Goal: Information Seeking & Learning: Compare options

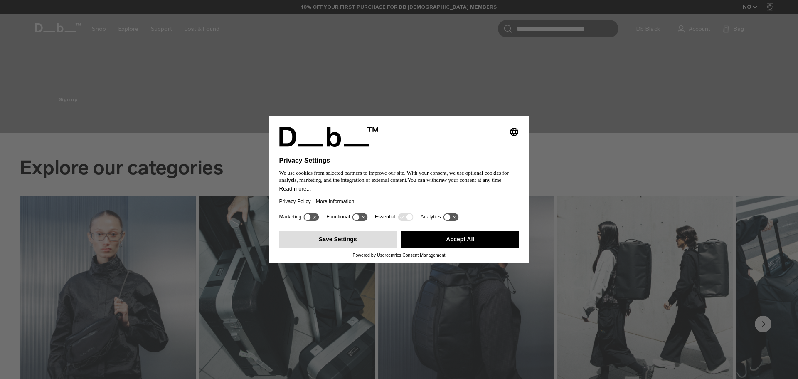
click at [340, 237] on button "Save Settings" at bounding box center [338, 239] width 118 height 17
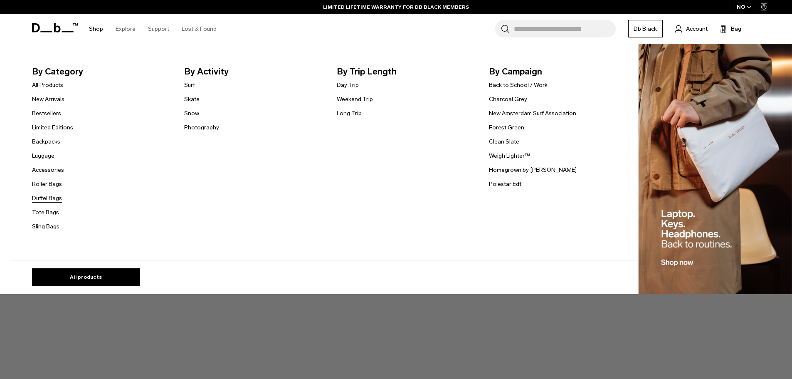
click at [44, 197] on link "Duffel Bags" at bounding box center [47, 198] width 30 height 9
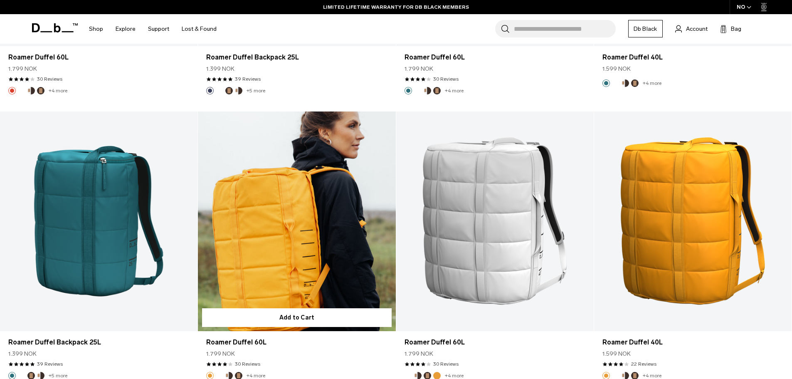
scroll to position [2412, 0]
click at [277, 213] on link "Roamer Duffel 60L" at bounding box center [297, 222] width 198 height 220
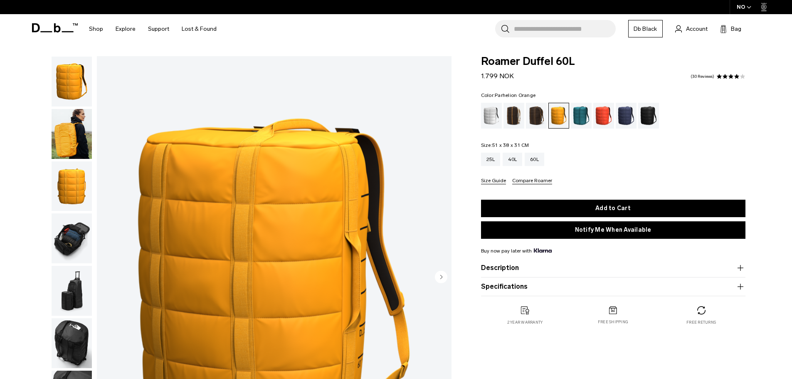
click at [69, 135] on img "button" at bounding box center [72, 134] width 40 height 50
click at [79, 91] on img "button" at bounding box center [72, 82] width 40 height 50
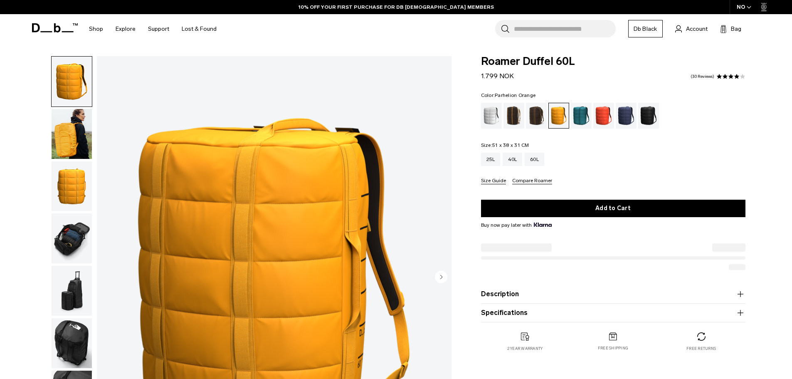
click at [65, 196] on img "button" at bounding box center [72, 186] width 40 height 50
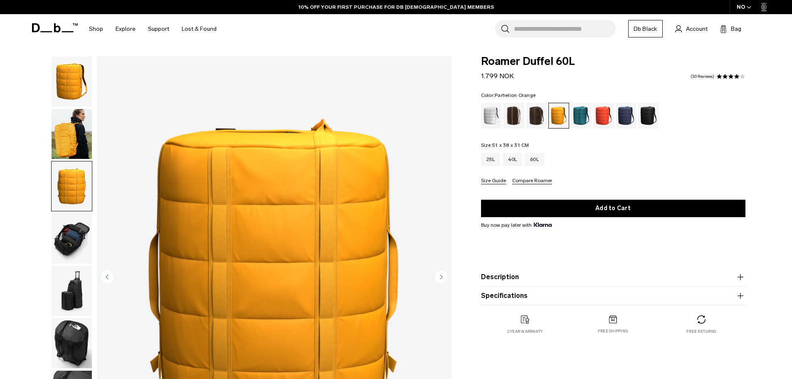
click at [74, 239] on img "button" at bounding box center [72, 238] width 40 height 50
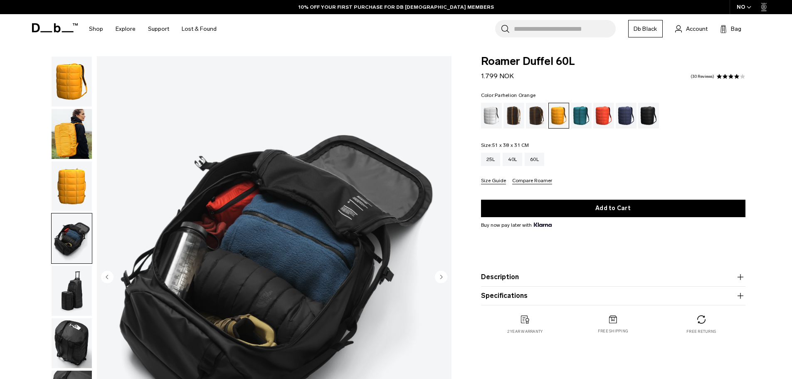
click at [69, 294] on img "button" at bounding box center [72, 291] width 40 height 50
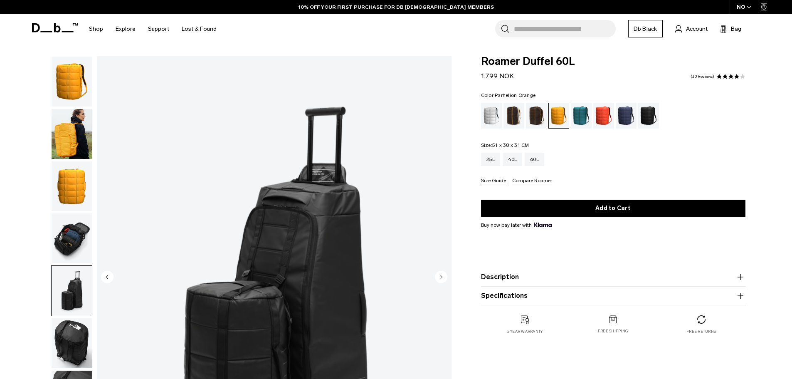
scroll to position [141, 0]
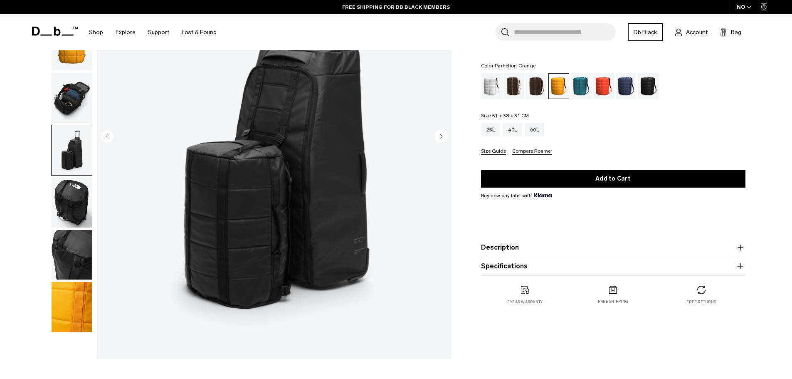
click at [70, 217] on img "button" at bounding box center [72, 203] width 40 height 50
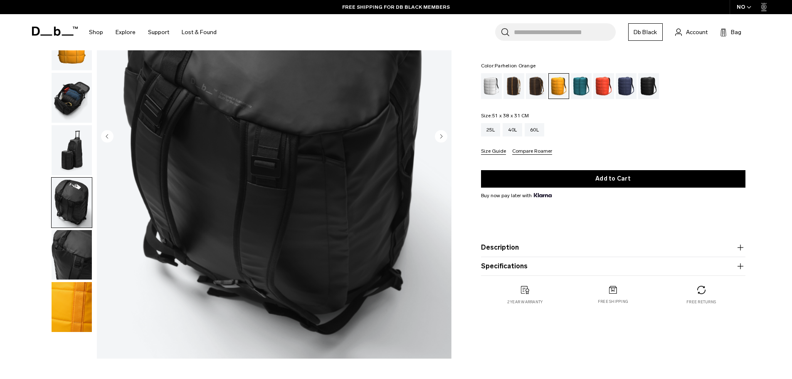
click at [71, 243] on img "button" at bounding box center [72, 255] width 40 height 50
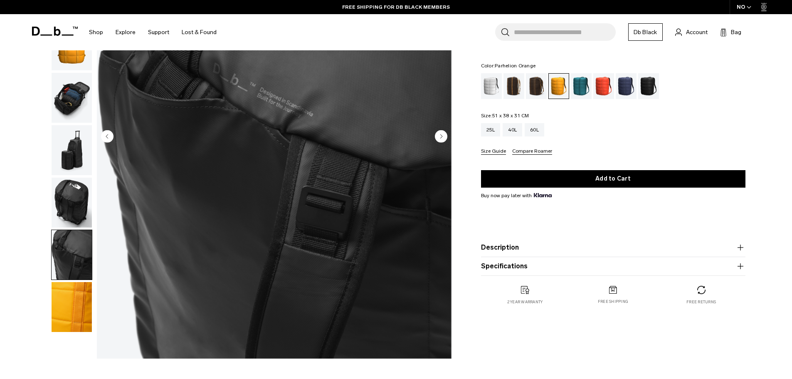
click at [75, 299] on img "button" at bounding box center [72, 307] width 40 height 50
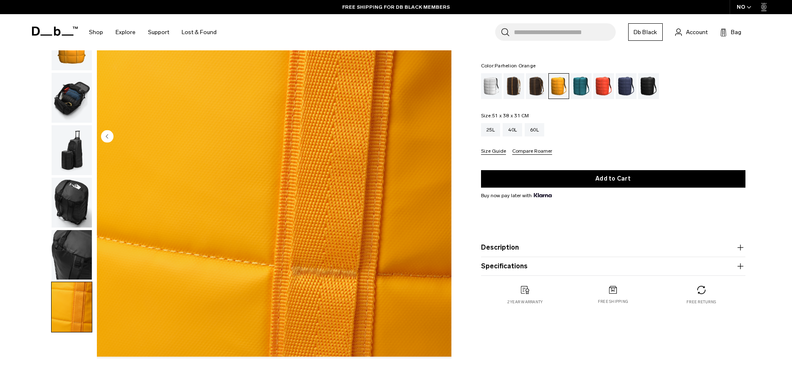
click at [80, 195] on img "button" at bounding box center [72, 203] width 40 height 50
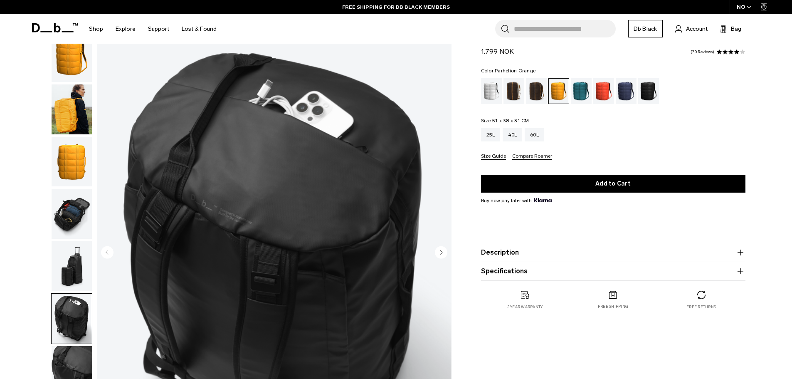
scroll to position [0, 0]
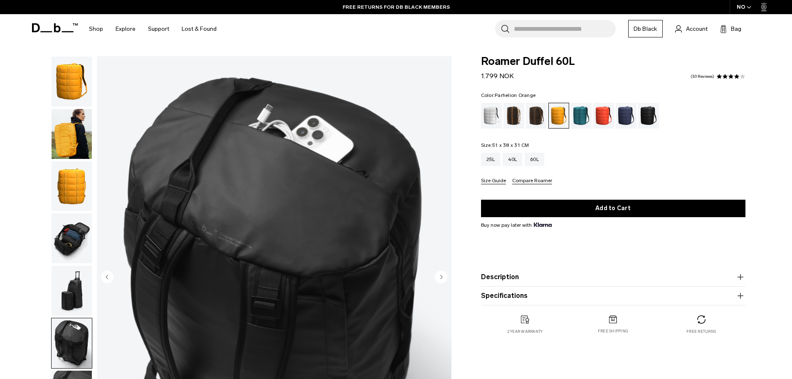
click at [80, 227] on img "button" at bounding box center [72, 238] width 40 height 50
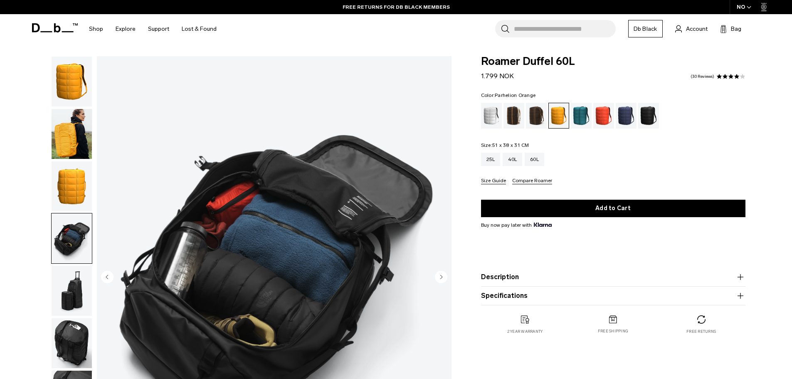
click at [114, 279] on img "4 / 8" at bounding box center [274, 277] width 355 height 443
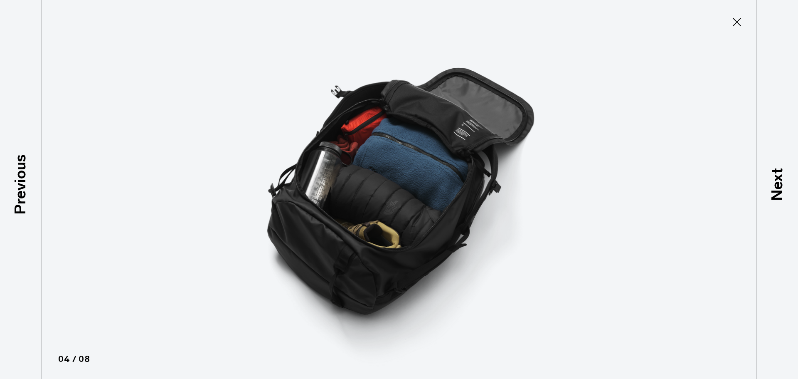
click at [739, 26] on icon at bounding box center [737, 21] width 13 height 13
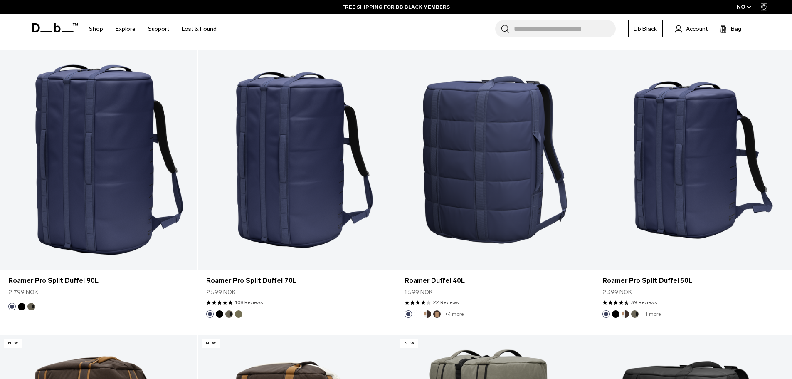
scroll to position [764, 0]
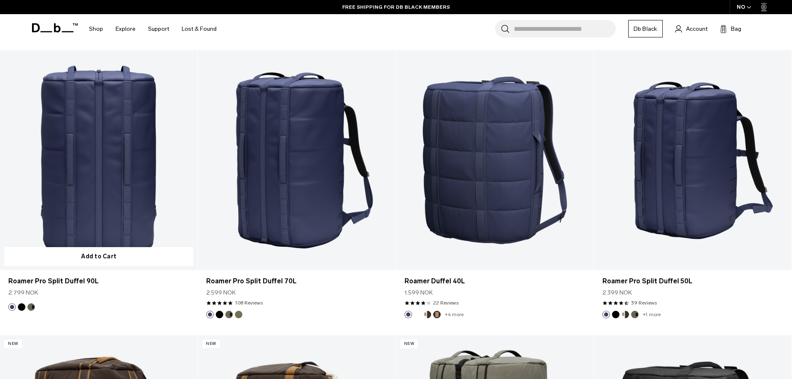
click at [94, 222] on link "Roamer Pro Split Duffel 90L" at bounding box center [99, 160] width 198 height 220
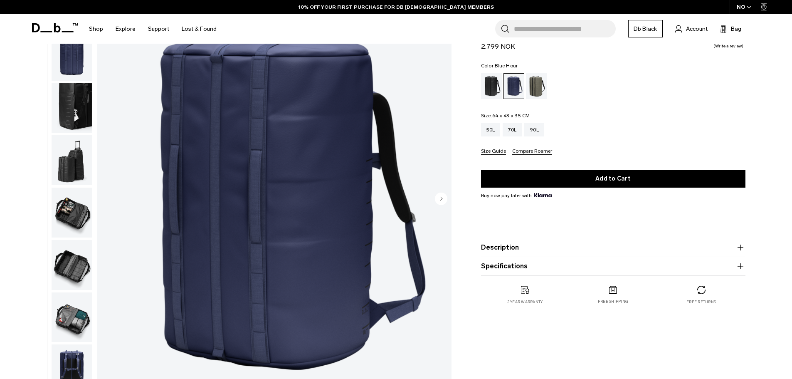
click at [66, 96] on img "button" at bounding box center [72, 108] width 40 height 50
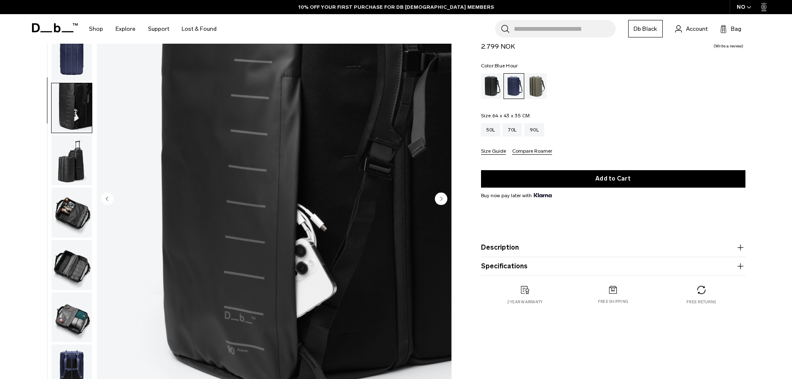
scroll to position [26, 0]
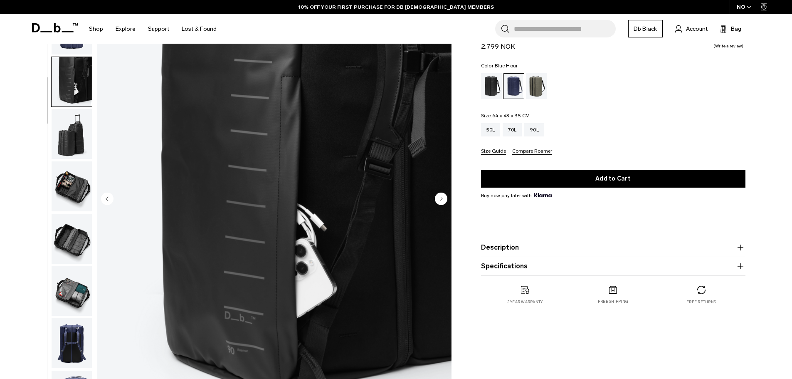
click at [72, 146] on img "button" at bounding box center [72, 134] width 40 height 50
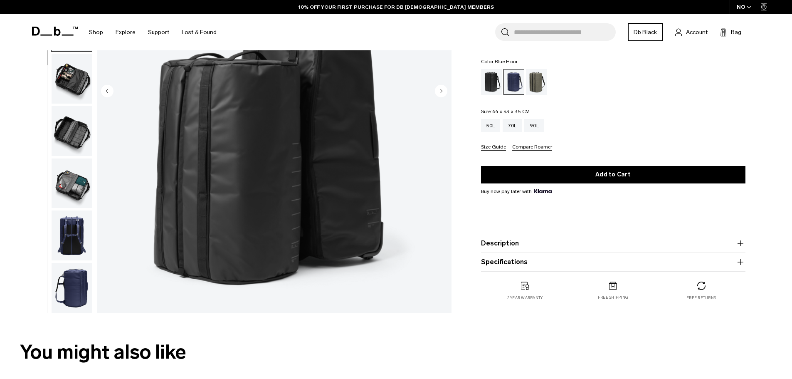
scroll to position [186, 0]
click at [77, 228] on img "button" at bounding box center [72, 235] width 40 height 50
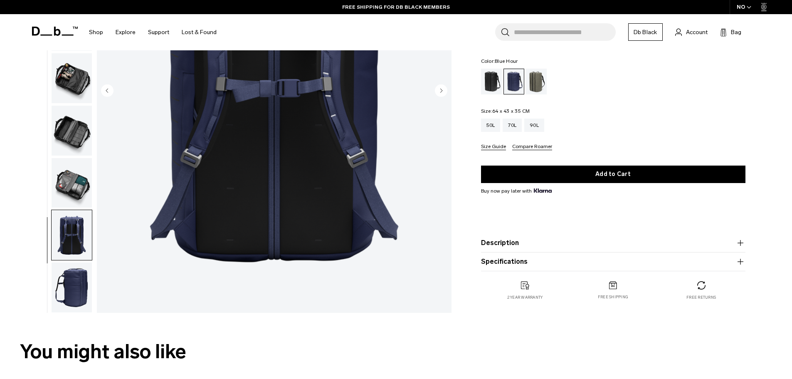
scroll to position [0, 0]
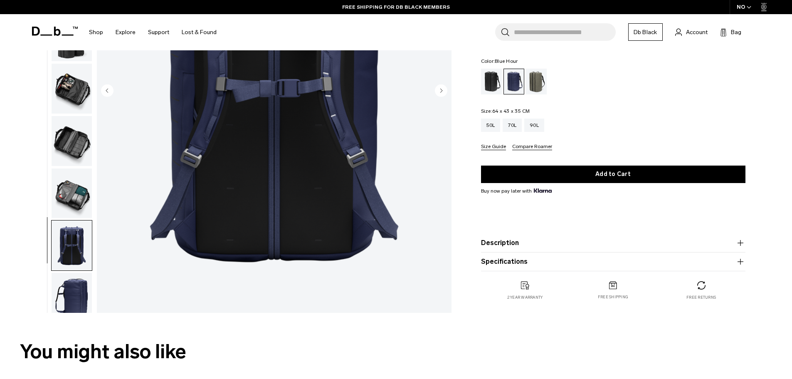
click at [76, 180] on img "button" at bounding box center [72, 193] width 40 height 50
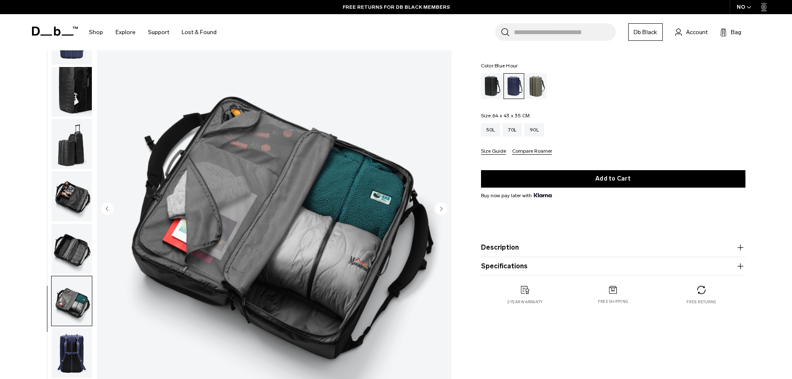
scroll to position [69, 0]
click at [72, 251] on img "button" at bounding box center [72, 248] width 40 height 50
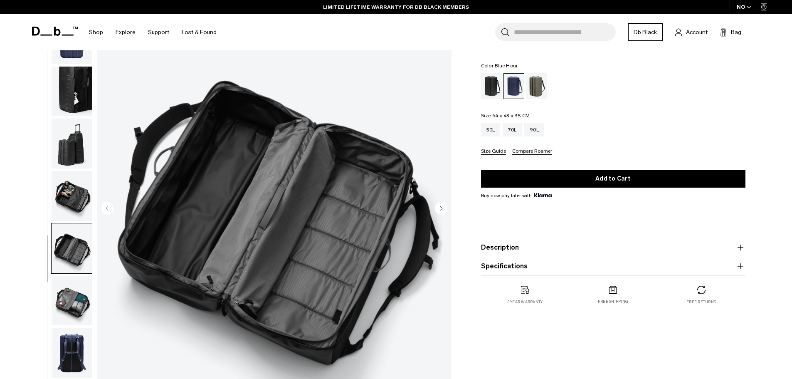
click at [78, 211] on img "button" at bounding box center [72, 196] width 40 height 50
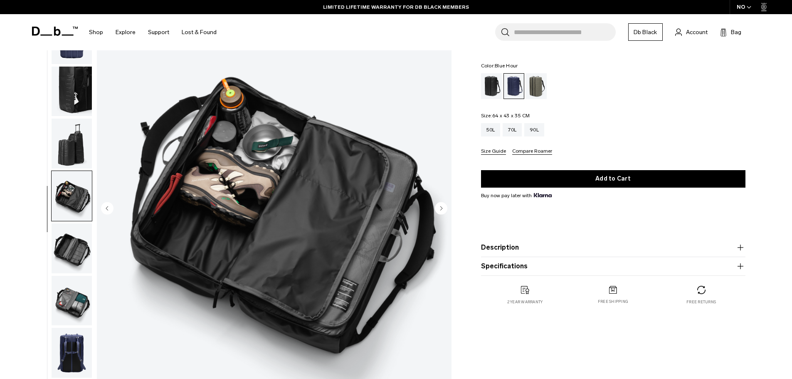
click at [83, 193] on img "button" at bounding box center [72, 196] width 40 height 50
click at [79, 148] on img "button" at bounding box center [72, 144] width 40 height 50
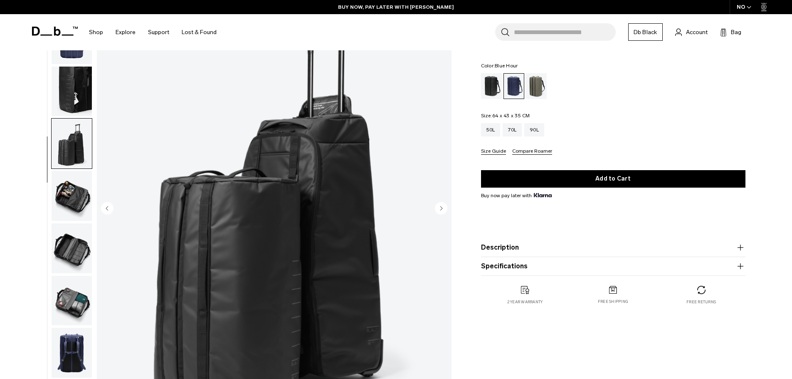
scroll to position [0, 0]
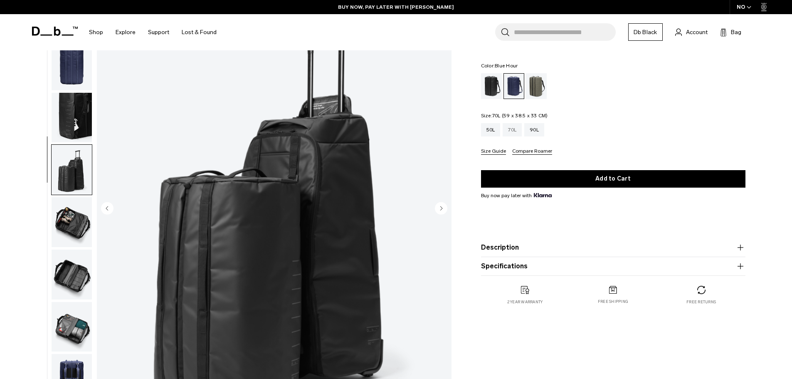
click at [514, 133] on div "70L" at bounding box center [512, 129] width 19 height 13
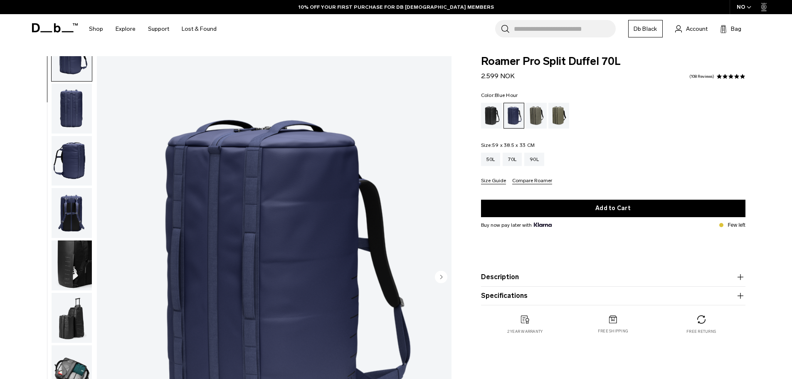
click at [69, 329] on img "button" at bounding box center [72, 318] width 40 height 50
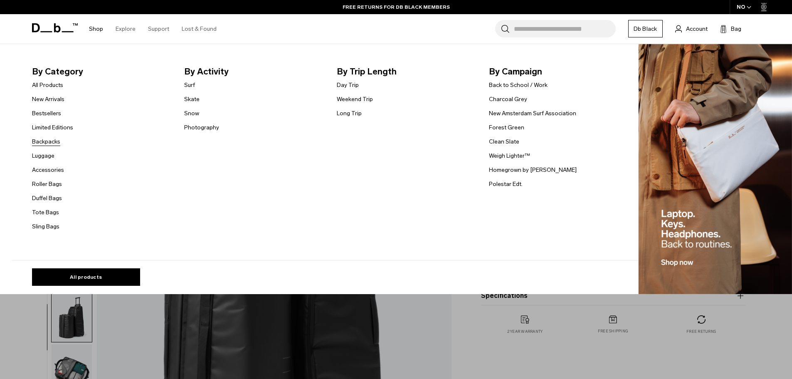
click at [55, 139] on link "Backpacks" at bounding box center [46, 141] width 28 height 9
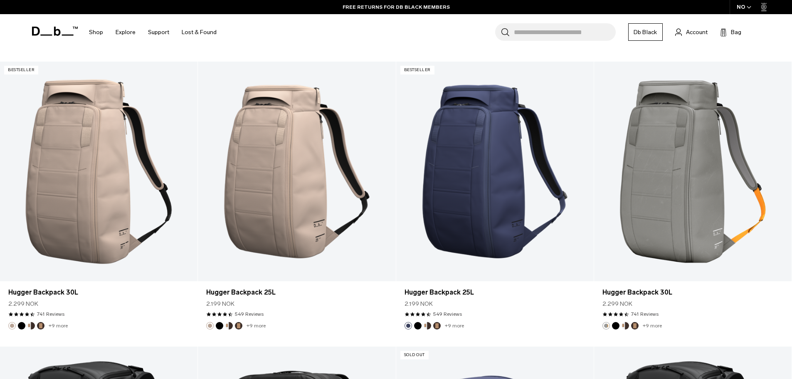
scroll to position [773, 0]
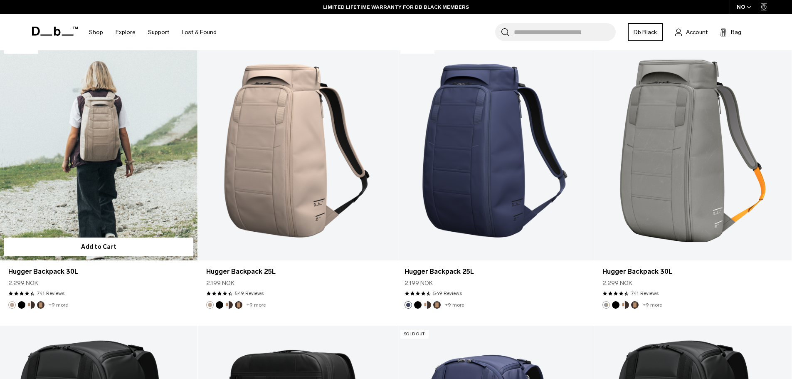
click at [99, 143] on link "Hugger Backpack 30L" at bounding box center [99, 151] width 198 height 220
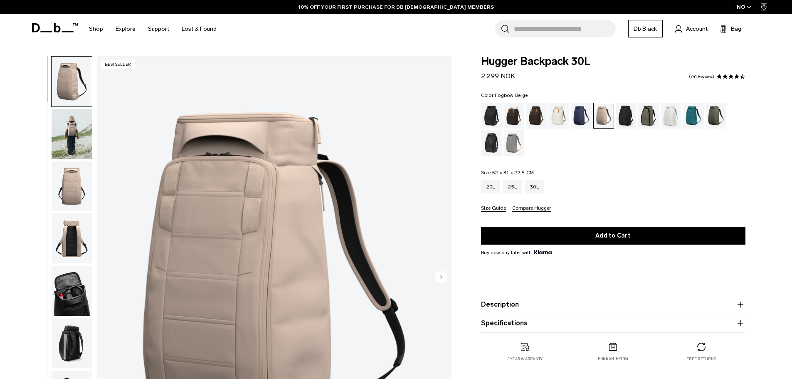
click at [78, 131] on img "button" at bounding box center [72, 134] width 40 height 50
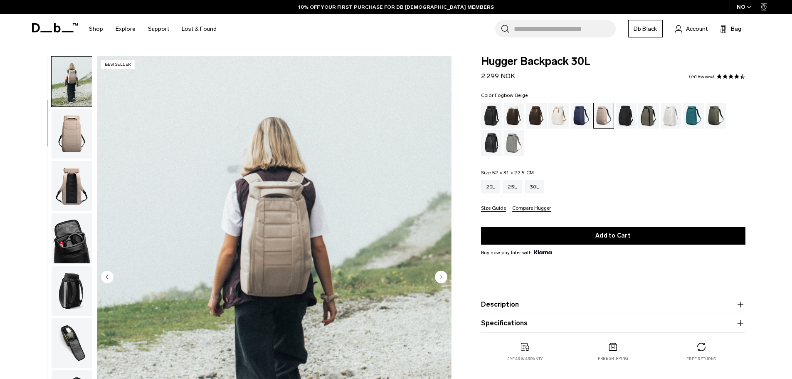
click at [79, 128] on img "button" at bounding box center [72, 134] width 40 height 50
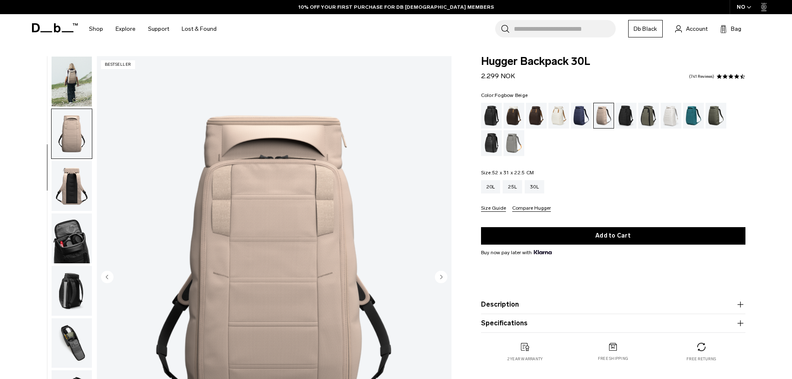
scroll to position [79, 0]
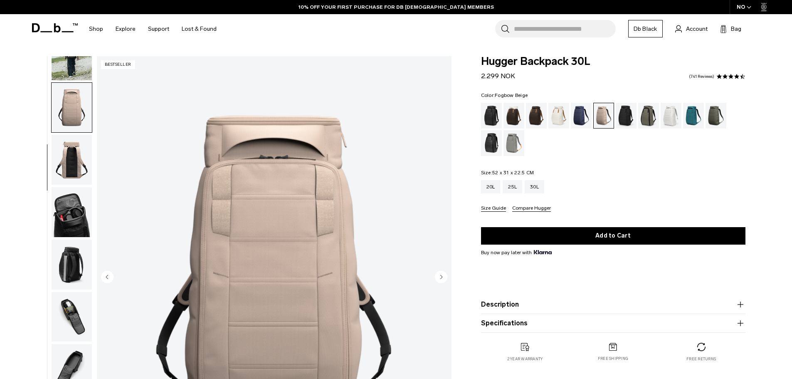
click at [69, 165] on img "button" at bounding box center [72, 160] width 40 height 50
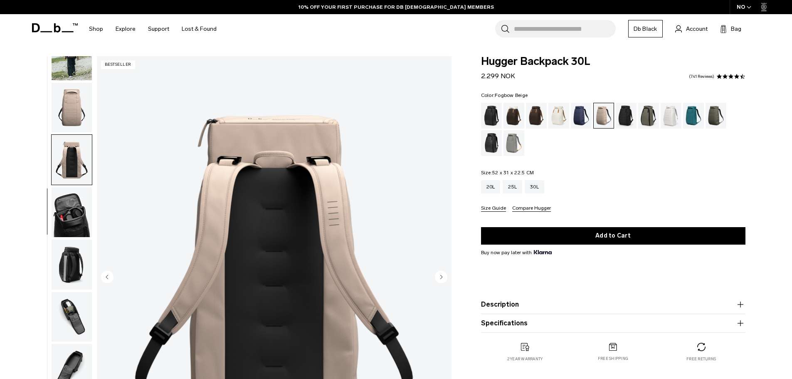
click at [75, 217] on img "button" at bounding box center [72, 212] width 40 height 50
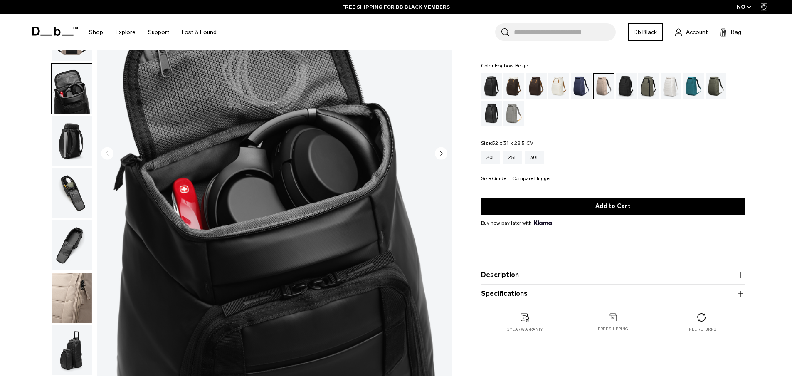
scroll to position [124, 0]
click at [78, 138] on img "button" at bounding box center [72, 141] width 40 height 50
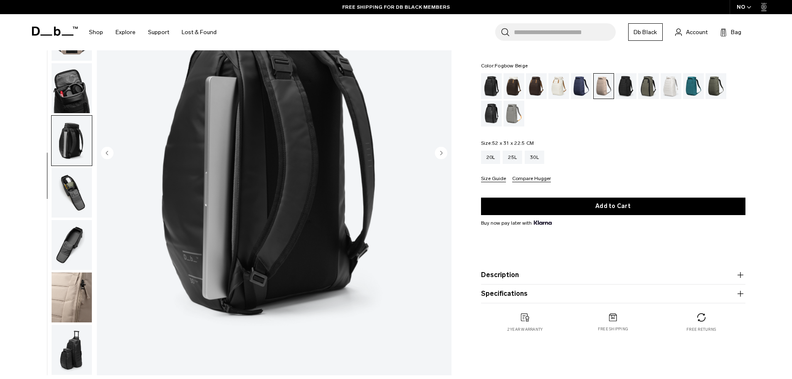
click at [76, 197] on img "button" at bounding box center [72, 193] width 40 height 50
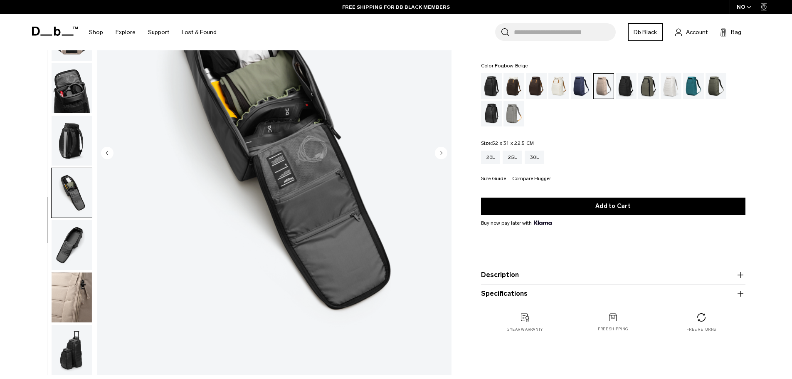
click at [77, 241] on img "button" at bounding box center [72, 245] width 40 height 50
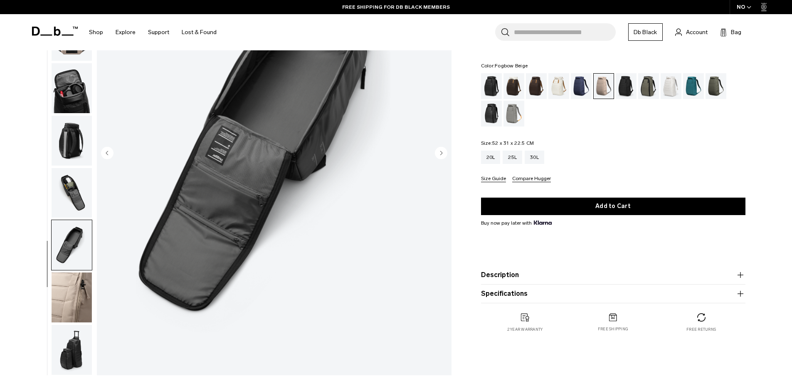
click at [80, 283] on img "button" at bounding box center [72, 297] width 40 height 50
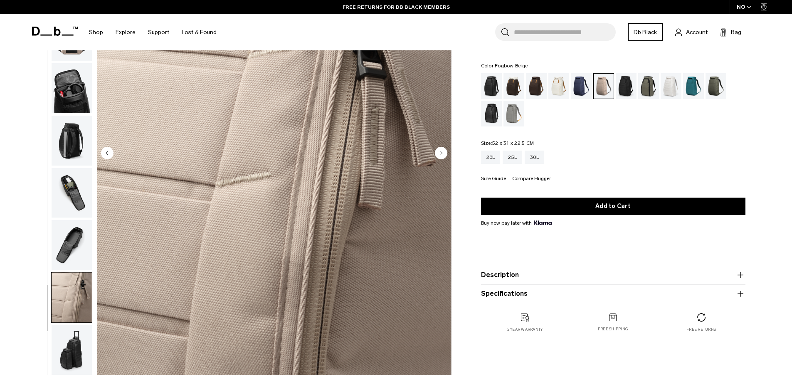
click at [76, 341] on img "button" at bounding box center [72, 350] width 40 height 50
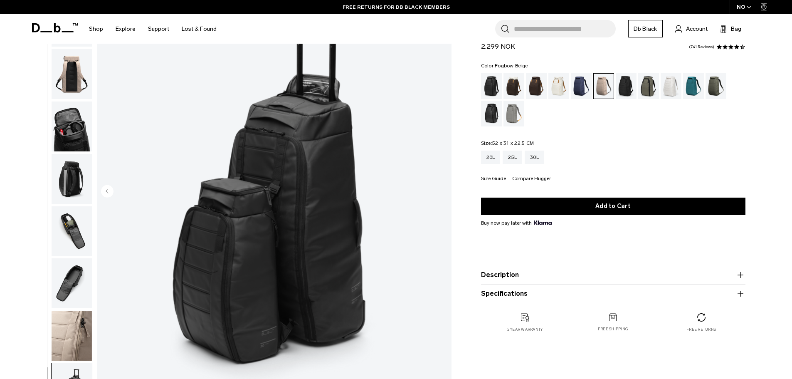
scroll to position [72, 0]
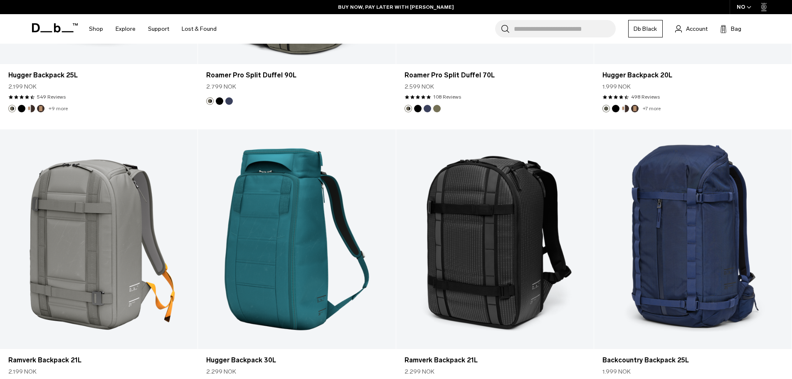
scroll to position [2679, 0]
click at [109, 99] on div "4.5 star rating 549 Reviews" at bounding box center [98, 97] width 181 height 7
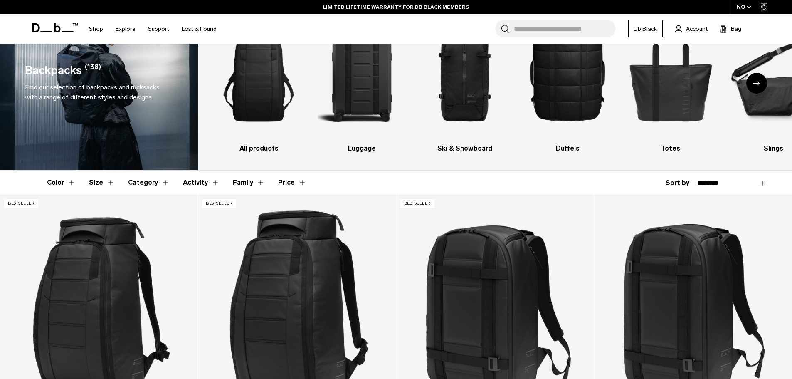
scroll to position [0, 0]
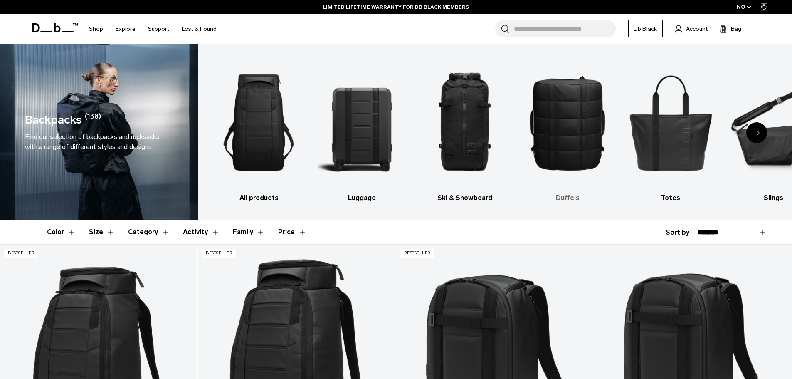
click at [499, 121] on img "3 / 10" at bounding box center [465, 122] width 89 height 133
click at [461, 121] on img "3 / 10" at bounding box center [465, 122] width 89 height 133
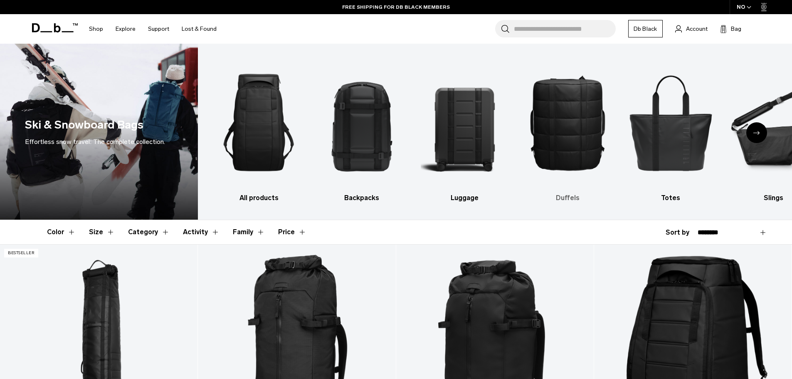
click at [580, 109] on img "4 / 10" at bounding box center [568, 122] width 89 height 133
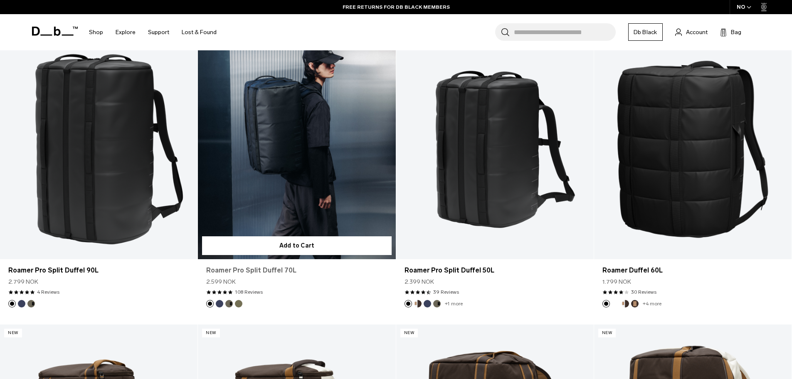
scroll to position [217, 0]
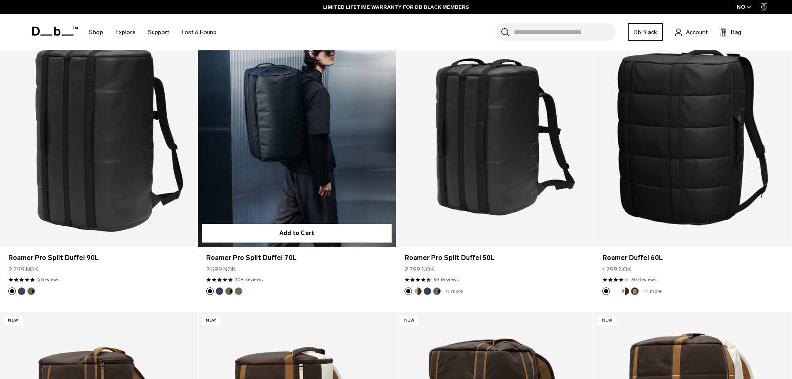
click at [296, 142] on link "Roamer Pro Split Duffel 70L" at bounding box center [297, 137] width 198 height 220
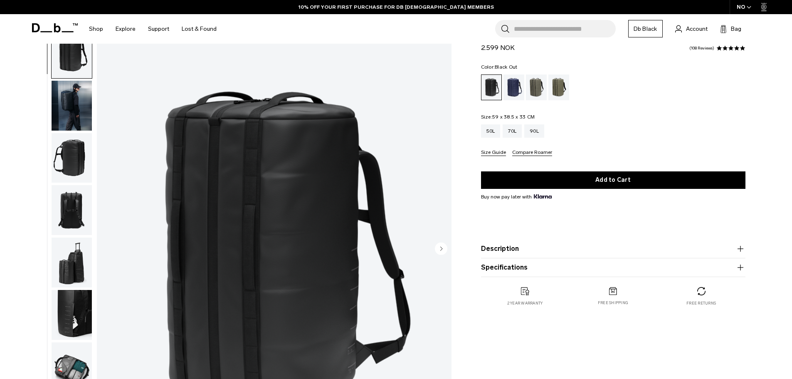
scroll to position [26, 0]
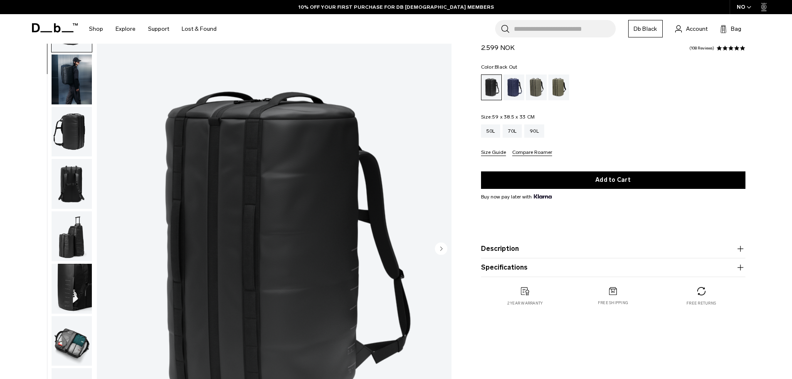
click at [72, 353] on img "button" at bounding box center [72, 341] width 40 height 50
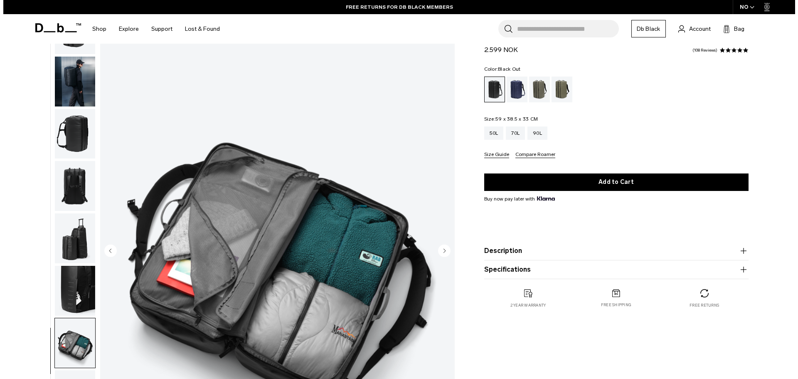
scroll to position [0, 0]
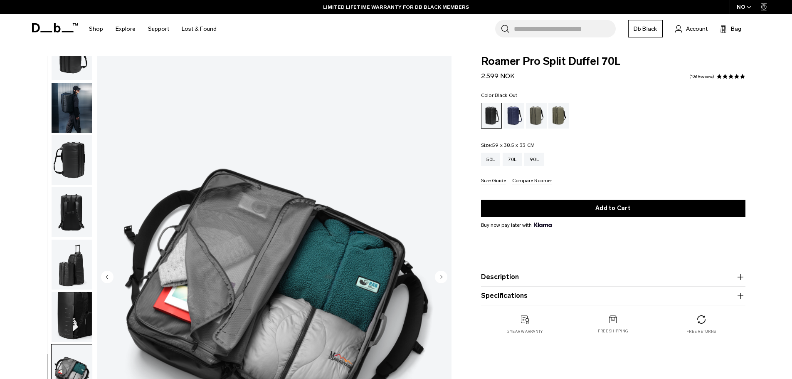
click at [276, 248] on img "7 / 9" at bounding box center [274, 277] width 355 height 443
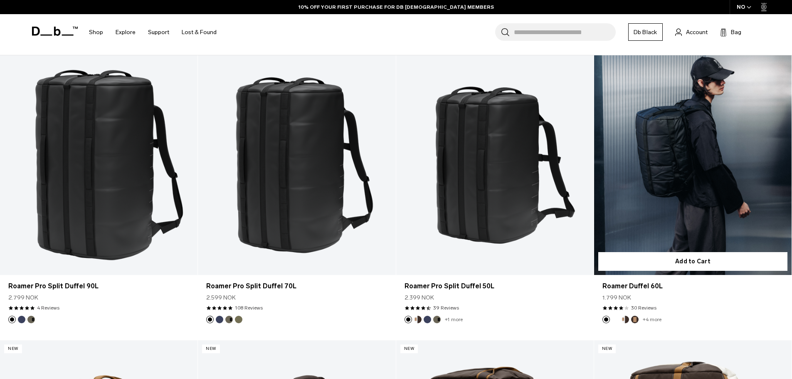
scroll to position [190, 0]
click at [692, 136] on link "Roamer Duffel 60L" at bounding box center [693, 165] width 198 height 220
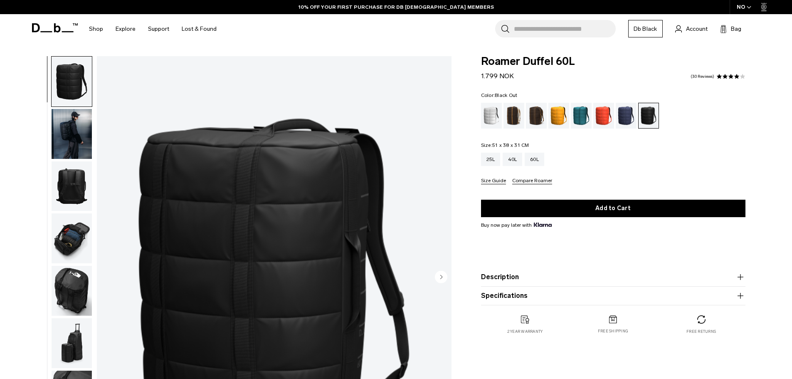
click at [76, 239] on img "button" at bounding box center [72, 238] width 40 height 50
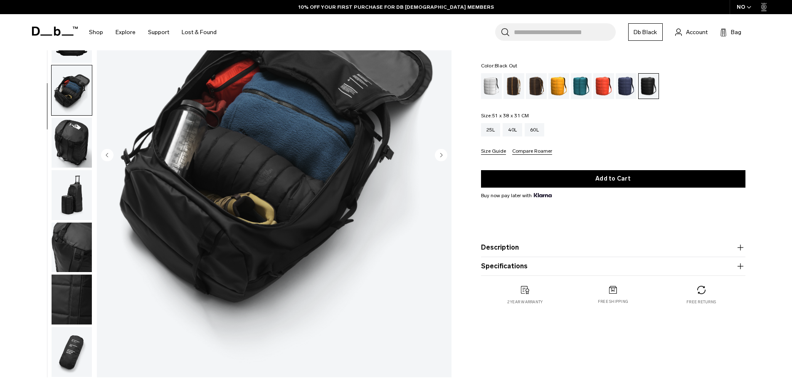
scroll to position [117, 0]
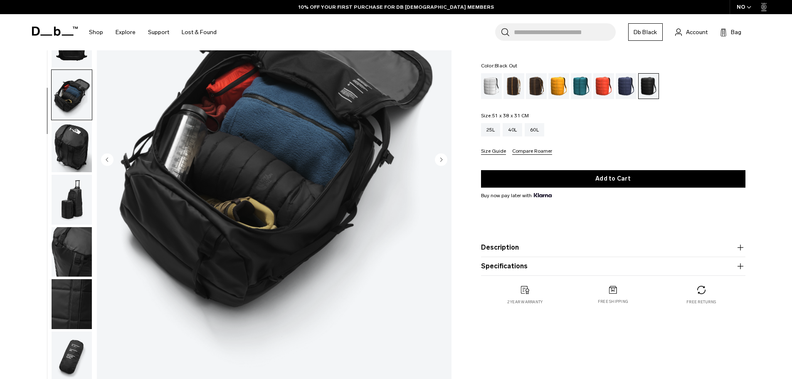
click at [76, 141] on img "button" at bounding box center [72, 147] width 40 height 50
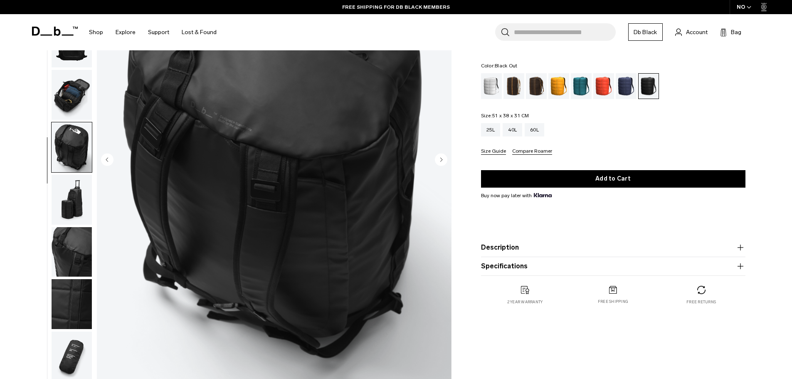
click at [57, 263] on img "button" at bounding box center [72, 252] width 40 height 50
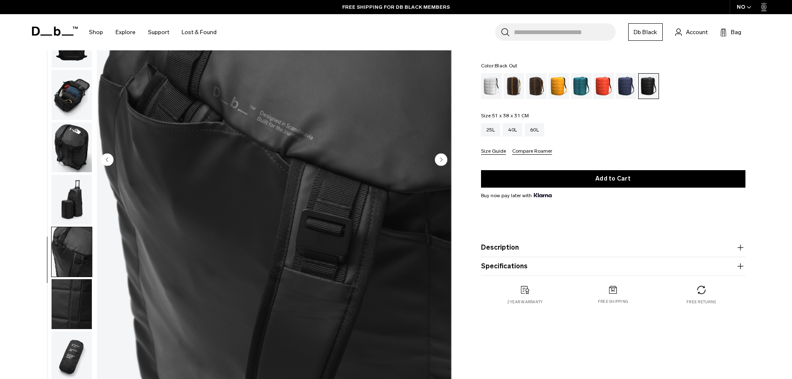
click at [82, 254] on img "button" at bounding box center [72, 252] width 40 height 50
click at [82, 292] on img "button" at bounding box center [72, 304] width 40 height 50
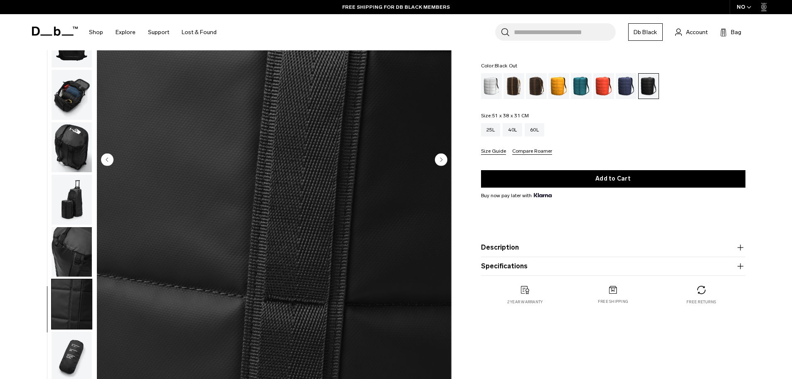
scroll to position [185, 0]
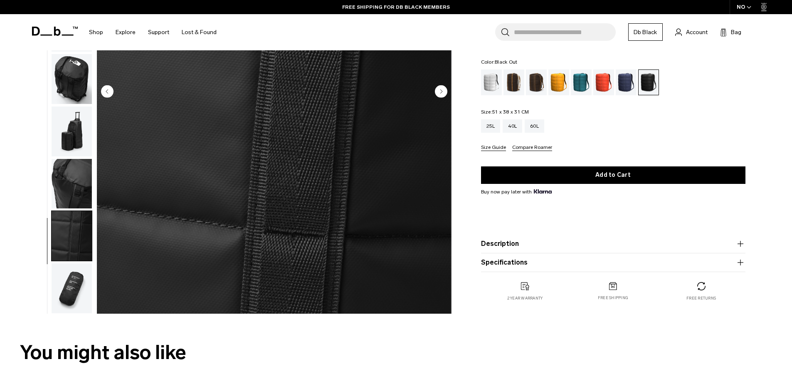
click at [81, 292] on img "button" at bounding box center [72, 288] width 40 height 50
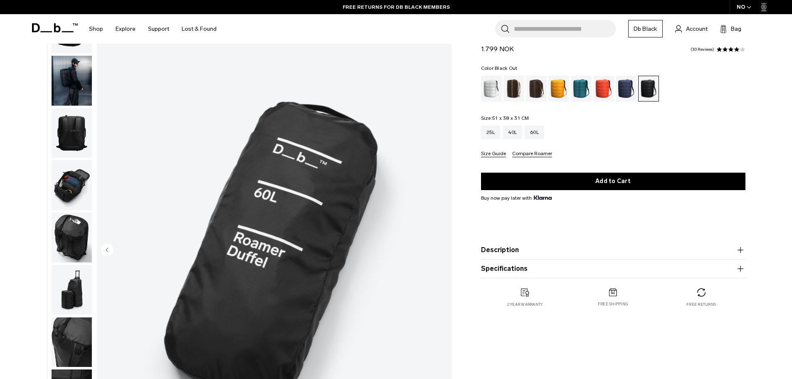
scroll to position [21, 0]
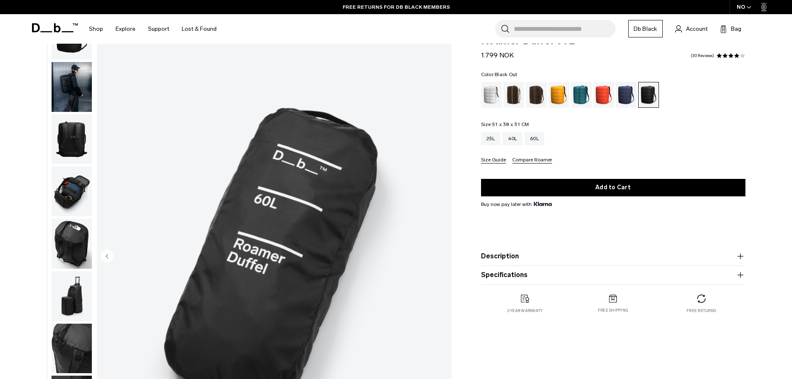
click at [75, 140] on img "button" at bounding box center [72, 139] width 40 height 50
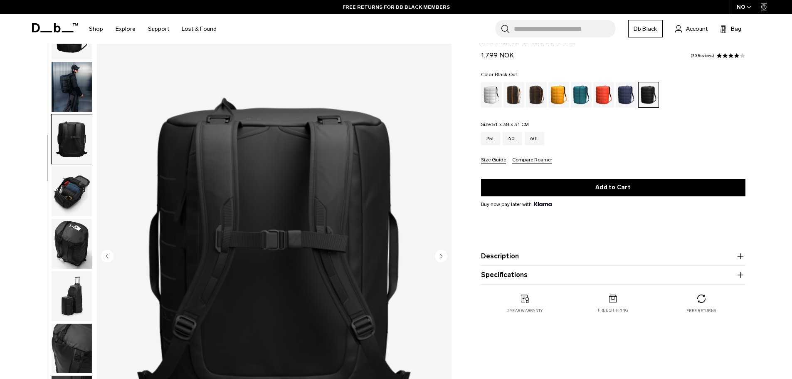
click at [80, 178] on img "button" at bounding box center [72, 191] width 40 height 50
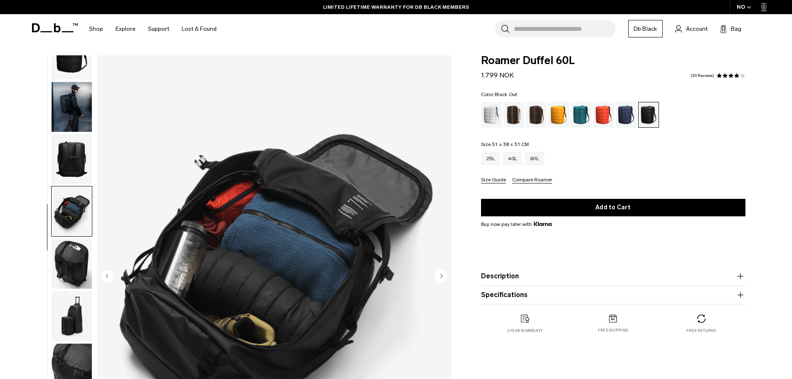
scroll to position [0, 0]
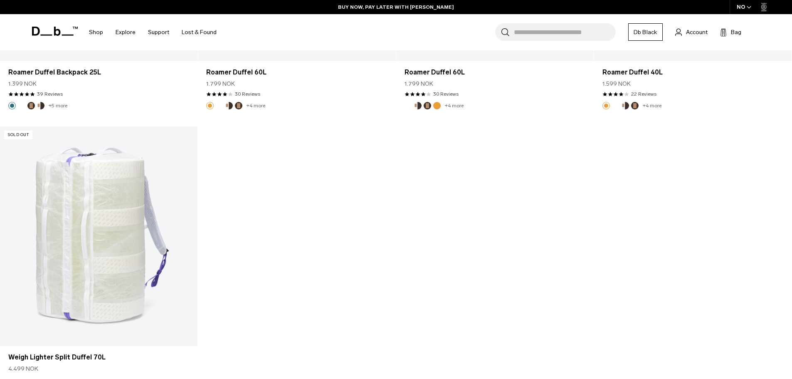
scroll to position [2683, 0]
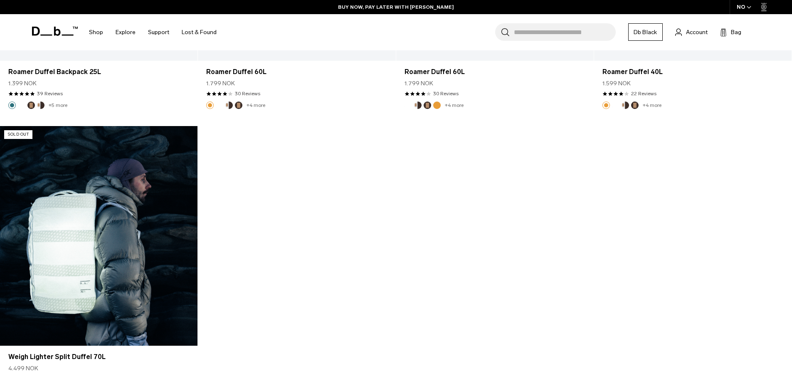
click at [120, 240] on link "Weigh Lighter Split Duffel 70L" at bounding box center [99, 236] width 198 height 220
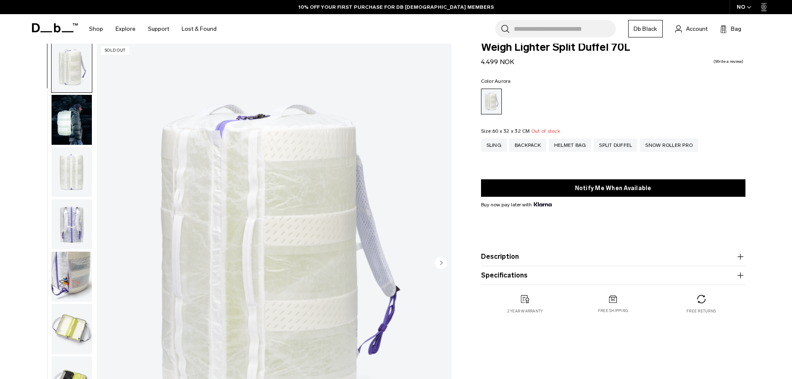
click at [74, 136] on img "button" at bounding box center [72, 120] width 40 height 50
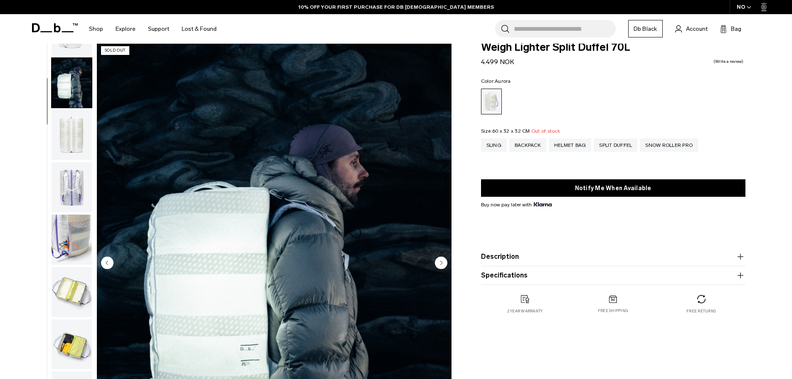
scroll to position [52, 0]
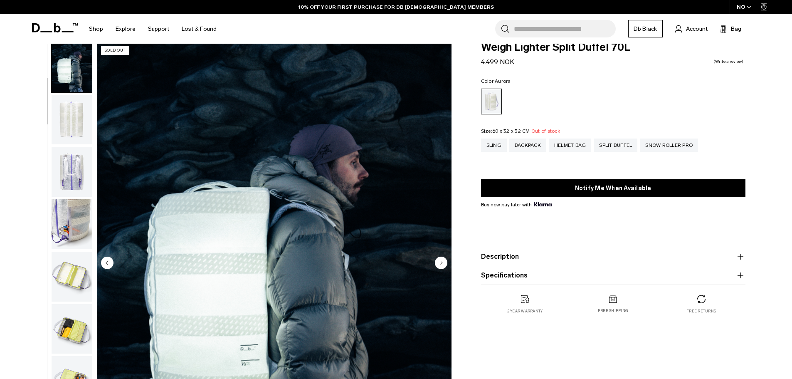
click at [76, 154] on img "button" at bounding box center [72, 172] width 40 height 50
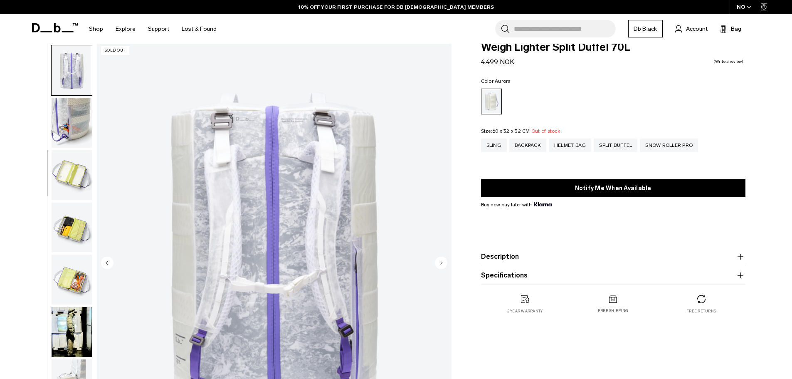
scroll to position [157, 0]
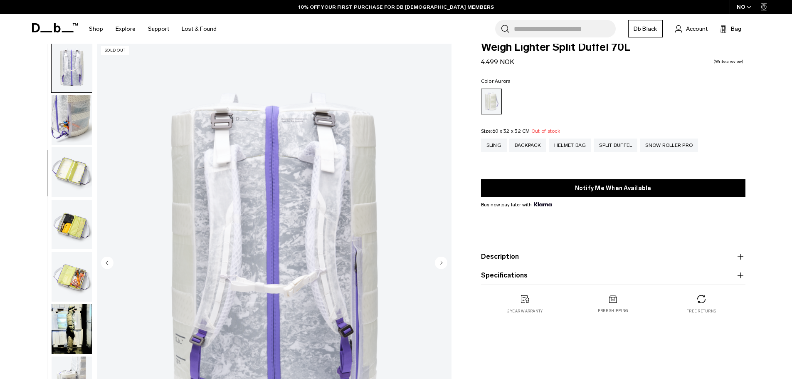
click at [76, 170] on img "button" at bounding box center [72, 172] width 40 height 50
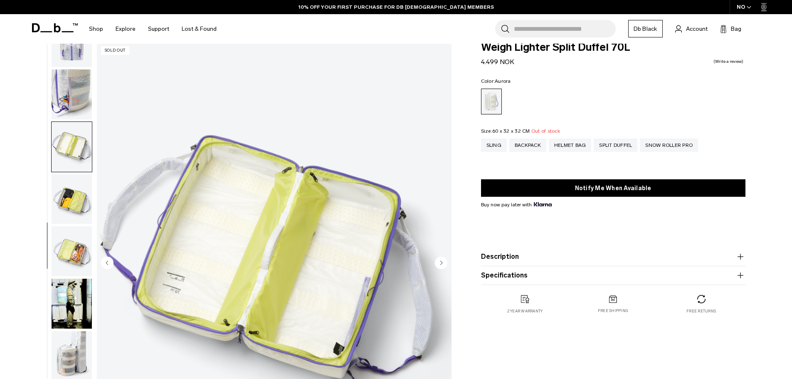
scroll to position [183, 0]
click at [77, 198] on img "button" at bounding box center [72, 198] width 40 height 50
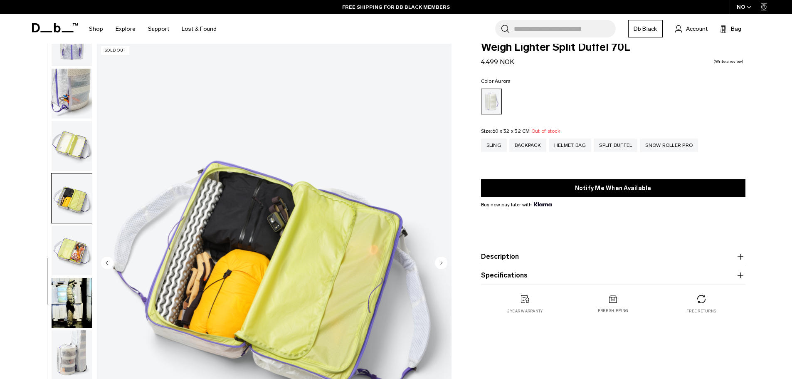
click at [77, 236] on img "button" at bounding box center [72, 250] width 40 height 50
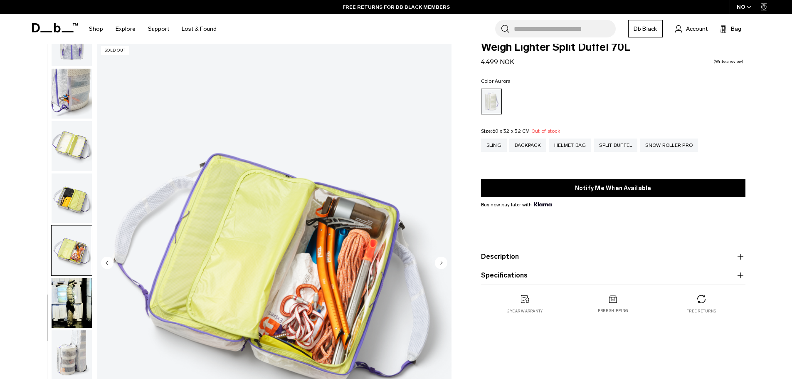
click at [79, 294] on img "button" at bounding box center [72, 303] width 40 height 50
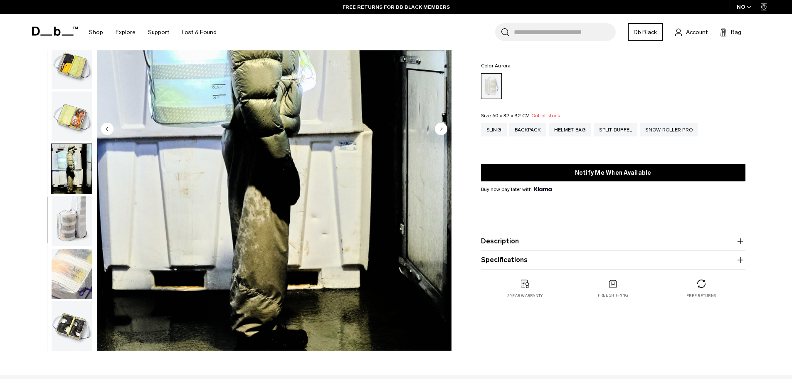
scroll to position [148, 0]
click at [75, 220] on img "button" at bounding box center [72, 221] width 40 height 50
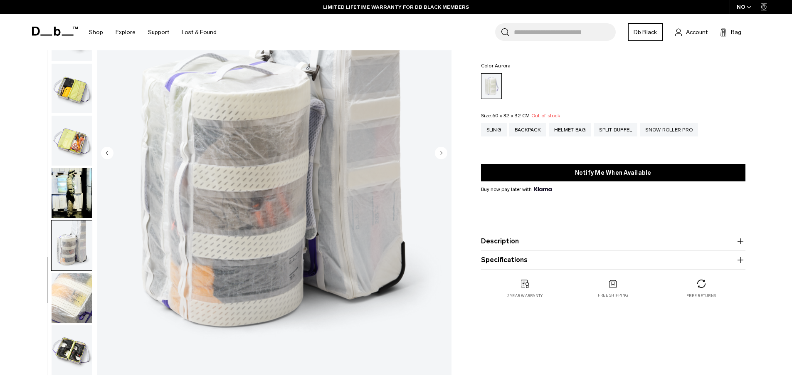
scroll to position [124, 0]
click at [72, 293] on img "button" at bounding box center [72, 297] width 40 height 50
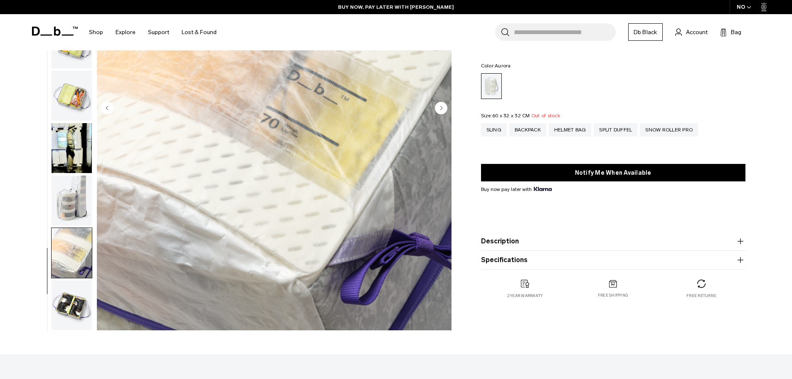
scroll to position [169, 0]
click at [72, 303] on img "button" at bounding box center [72, 305] width 40 height 50
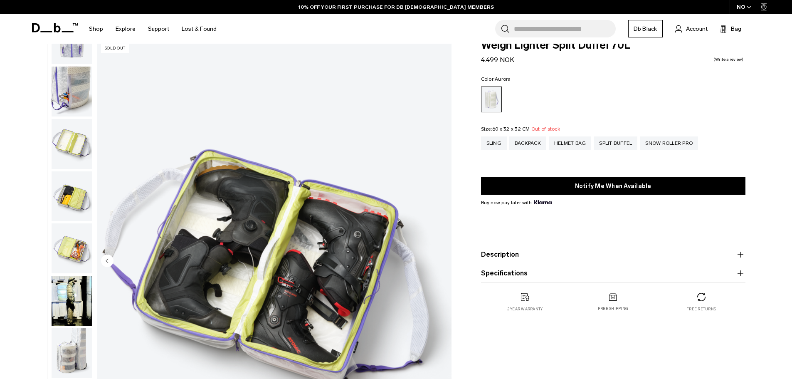
scroll to position [0, 0]
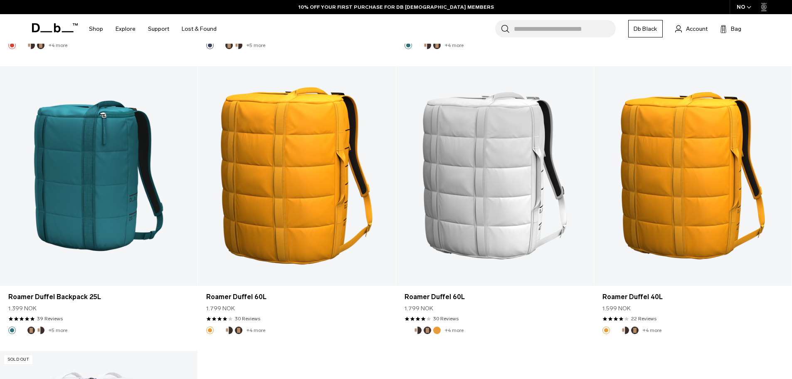
scroll to position [2454, 0]
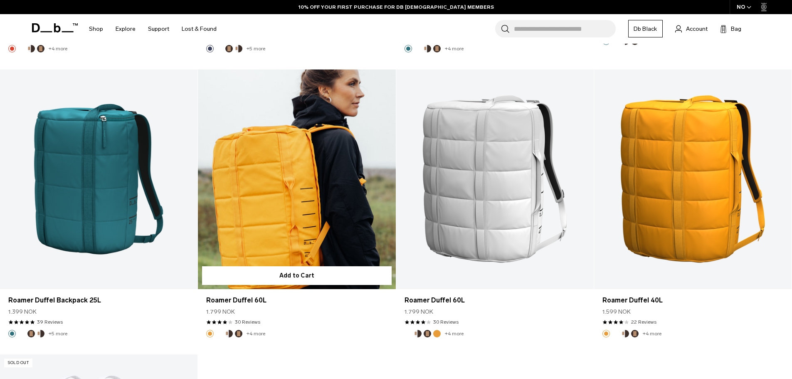
click at [279, 180] on link "Roamer Duffel 60L" at bounding box center [297, 179] width 198 height 220
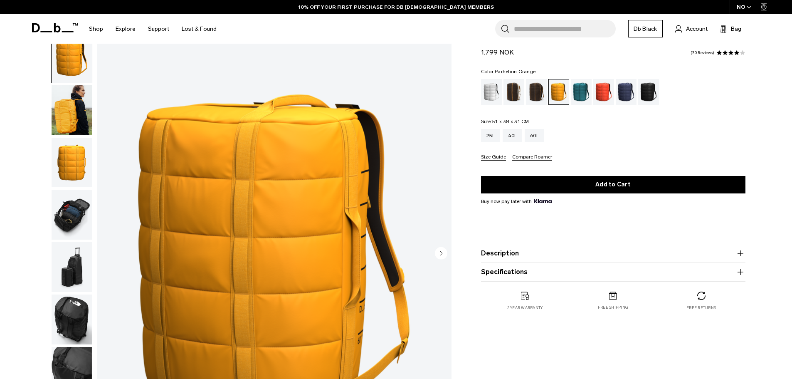
click at [78, 218] on img "button" at bounding box center [72, 215] width 40 height 50
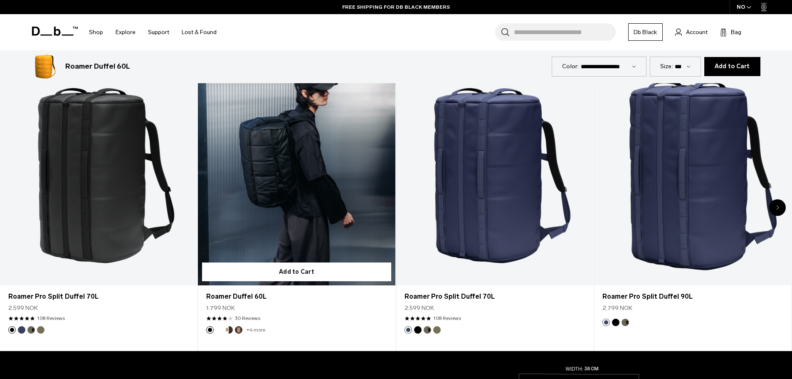
scroll to position [518, 0]
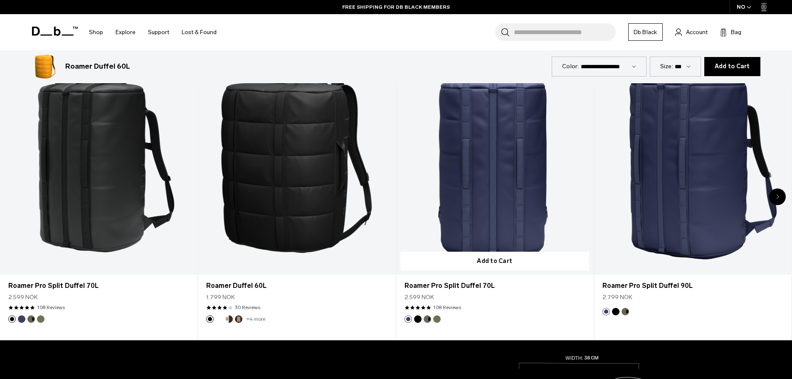
click at [516, 185] on link "Roamer Pro Split Duffel 70L" at bounding box center [494, 164] width 197 height 219
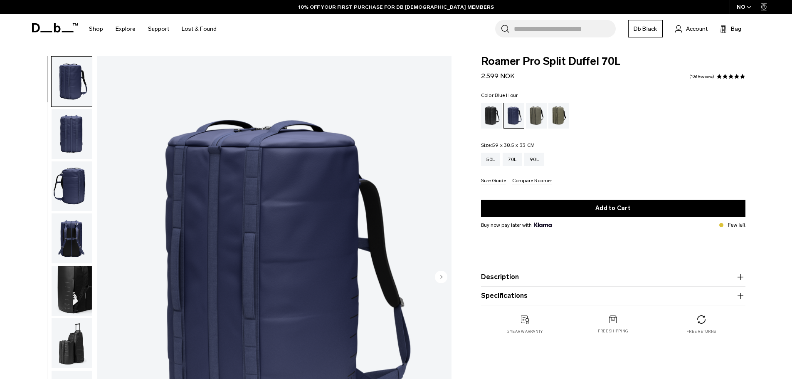
click at [72, 128] on img "button" at bounding box center [72, 134] width 40 height 50
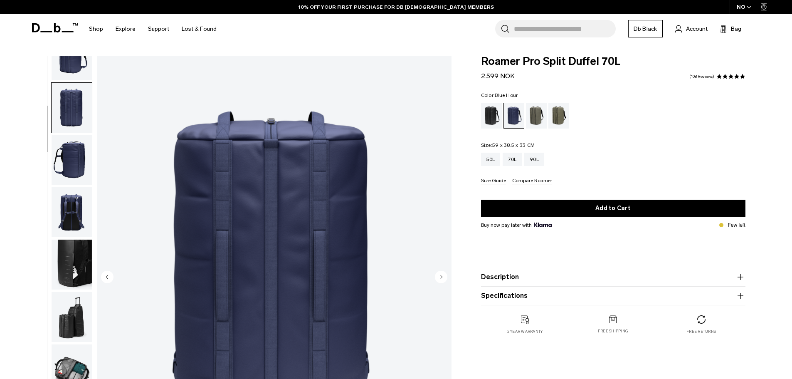
click at [72, 165] on img "button" at bounding box center [72, 160] width 40 height 50
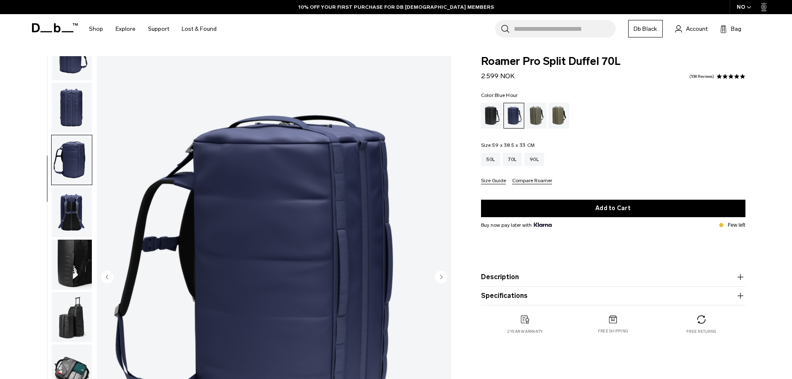
click at [75, 194] on img "button" at bounding box center [72, 212] width 40 height 50
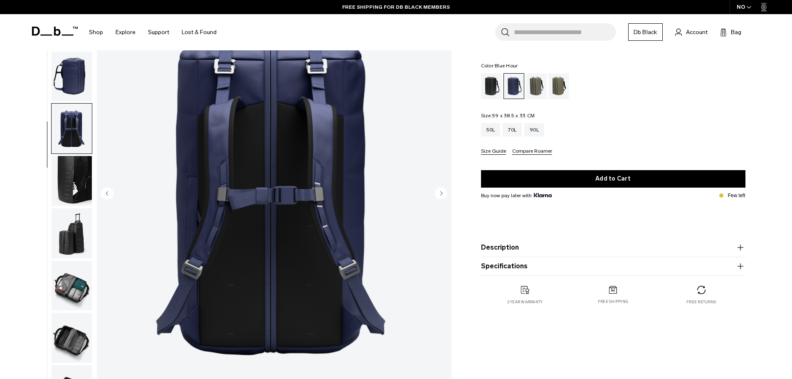
scroll to position [84, 0]
click at [75, 194] on img "button" at bounding box center [72, 181] width 40 height 50
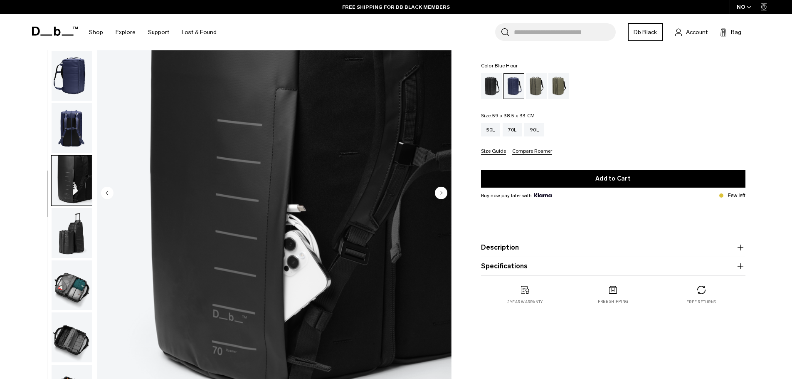
click at [81, 239] on img "button" at bounding box center [72, 233] width 40 height 50
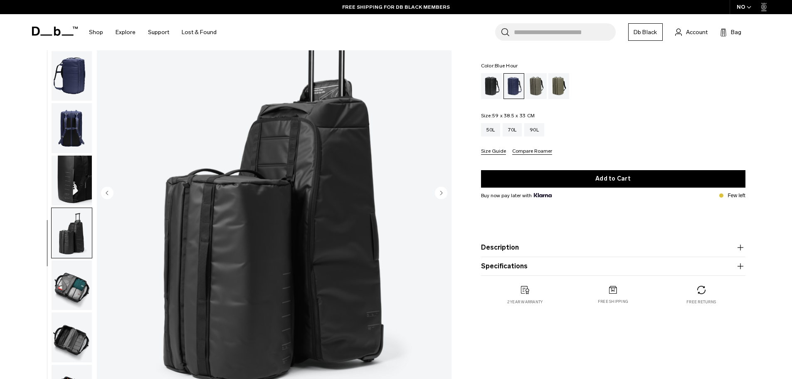
click at [80, 299] on img "button" at bounding box center [72, 285] width 40 height 50
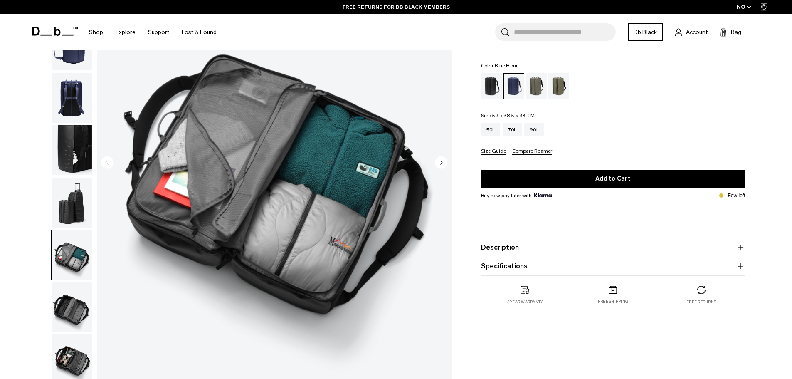
scroll to position [126, 0]
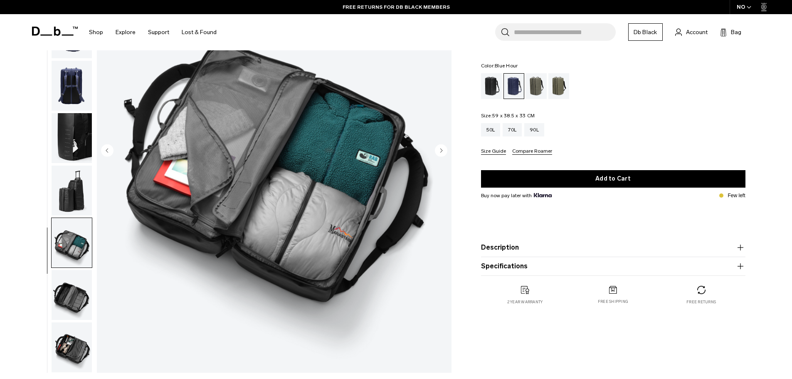
click at [80, 299] on img "button" at bounding box center [72, 295] width 40 height 50
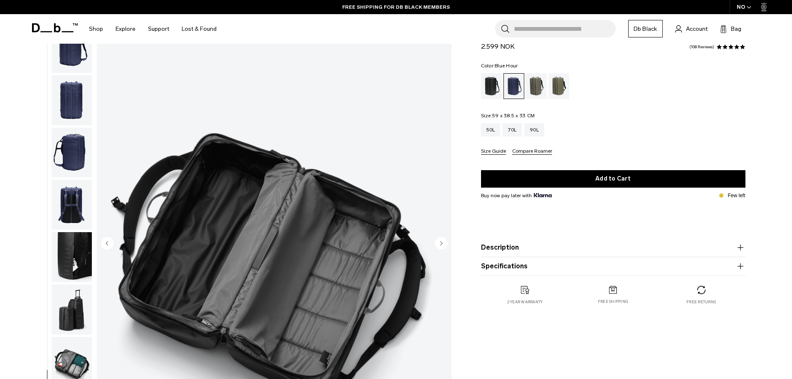
scroll to position [0, 0]
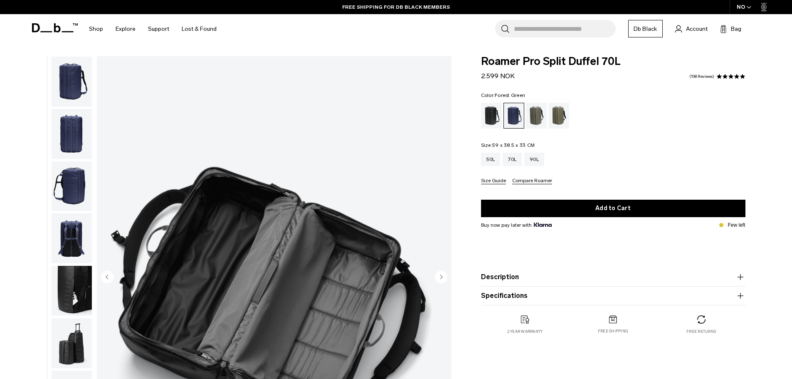
click at [543, 117] on div "Forest Green" at bounding box center [536, 116] width 21 height 26
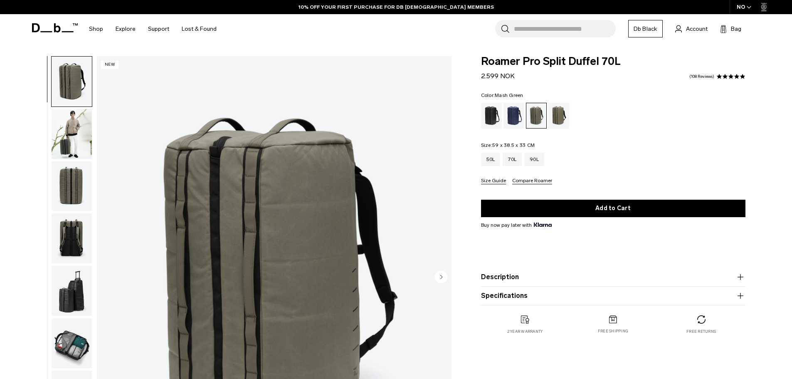
click at [568, 116] on div "Mash Green" at bounding box center [558, 116] width 21 height 26
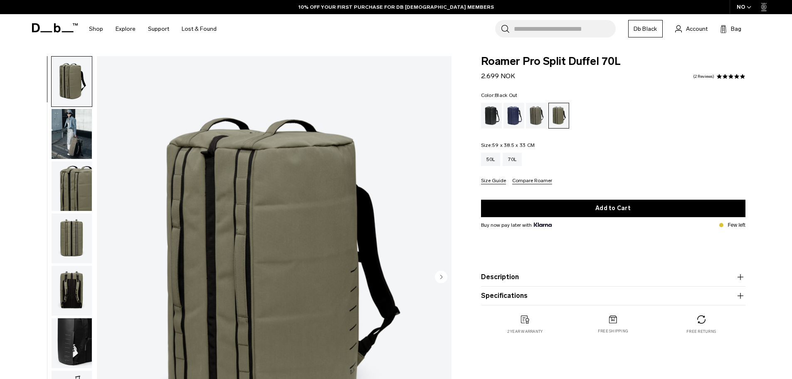
click at [483, 125] on div "Black Out" at bounding box center [491, 116] width 21 height 26
click at [491, 119] on div "Black Out" at bounding box center [491, 116] width 21 height 26
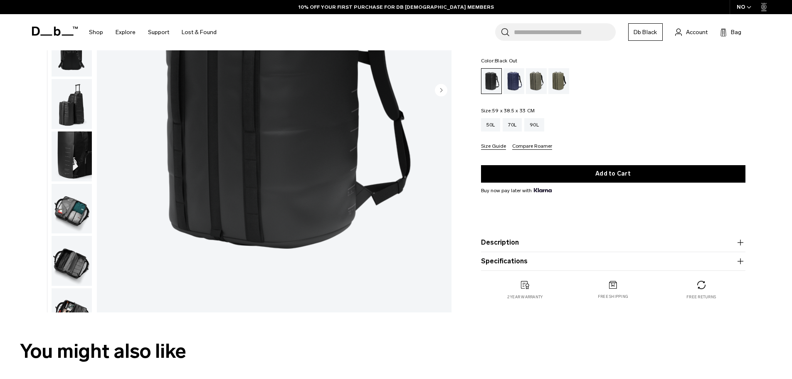
scroll to position [17, 0]
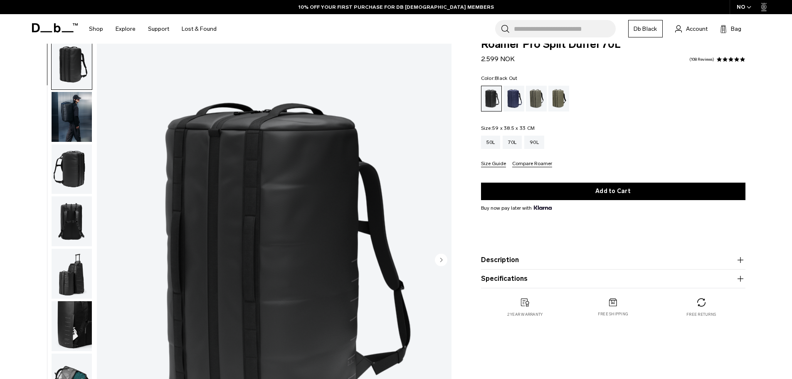
click at [75, 113] on img "button" at bounding box center [72, 117] width 40 height 50
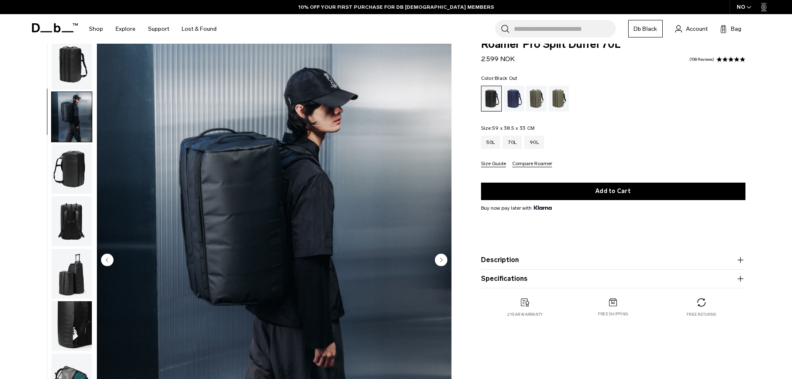
scroll to position [26, 0]
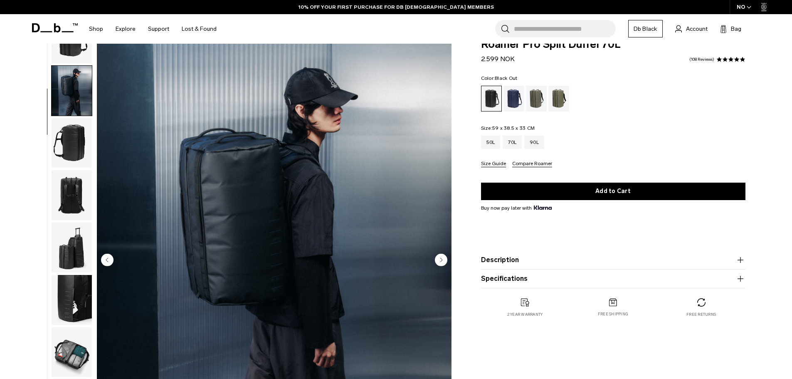
click at [77, 146] on img "button" at bounding box center [72, 143] width 40 height 50
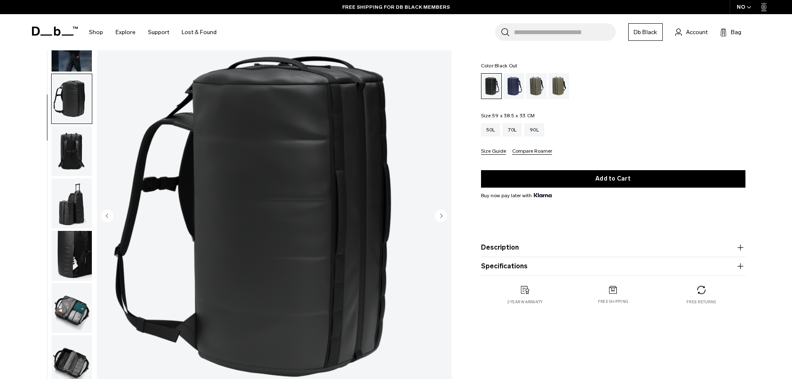
scroll to position [0, 0]
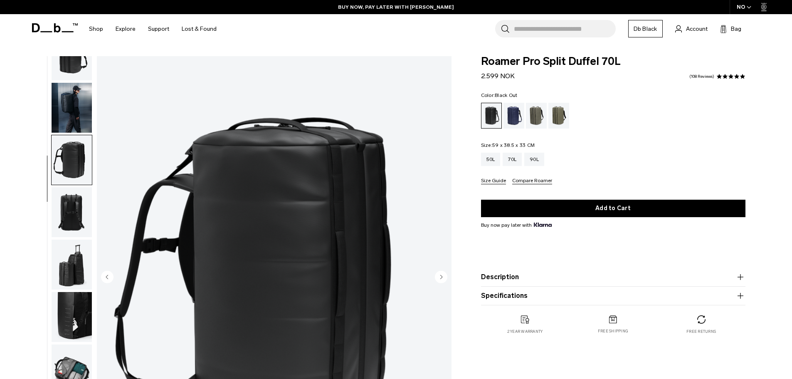
click at [11, 217] on div "**********" at bounding box center [396, 279] width 792 height 447
click at [514, 118] on div "Blue Hour" at bounding box center [514, 116] width 21 height 26
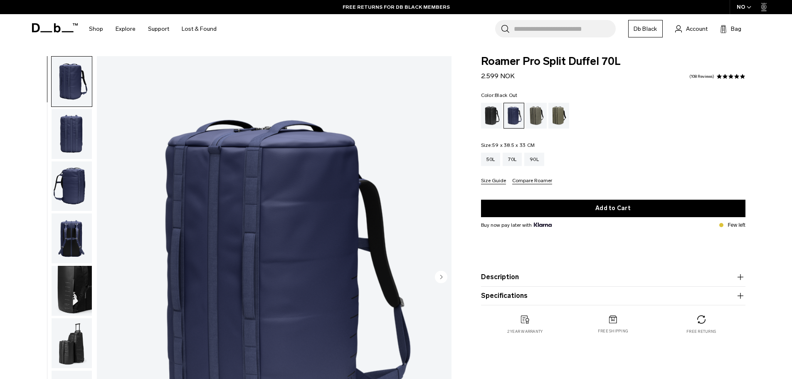
click at [491, 115] on div "Black Out" at bounding box center [491, 116] width 21 height 26
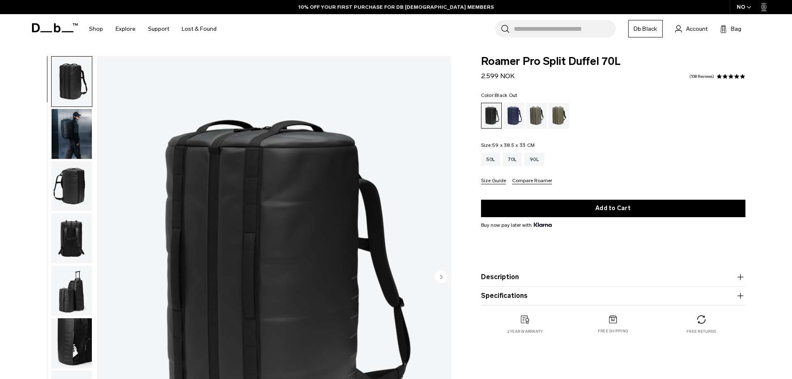
click at [509, 114] on div "Blue Hour" at bounding box center [514, 116] width 21 height 26
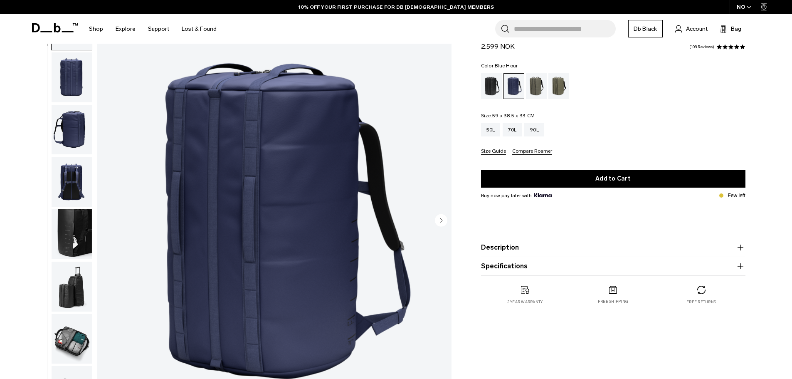
scroll to position [49, 0]
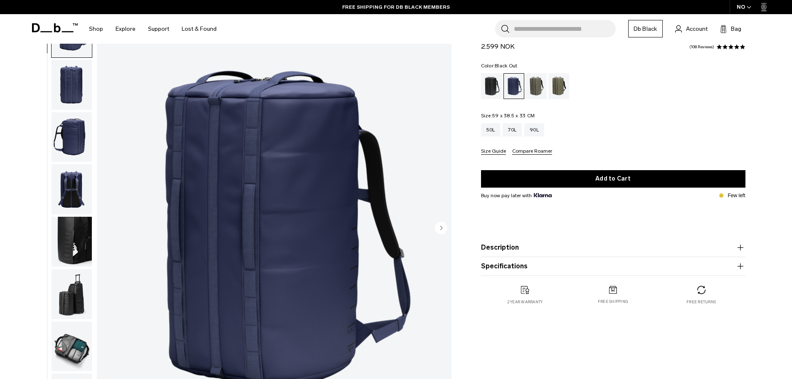
click at [497, 88] on div "Black Out" at bounding box center [491, 86] width 21 height 26
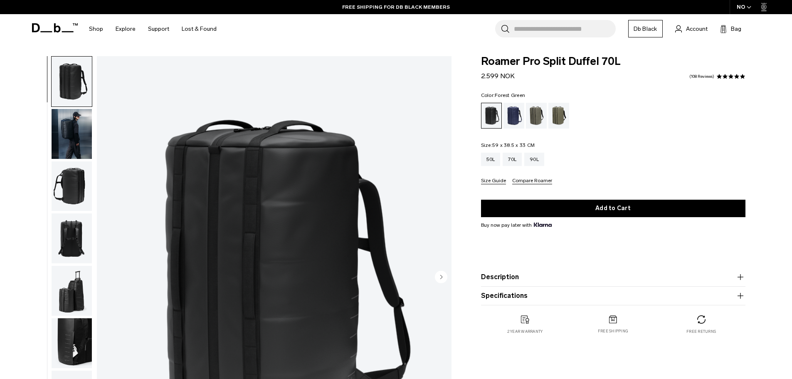
click at [540, 117] on div "Forest Green" at bounding box center [536, 116] width 21 height 26
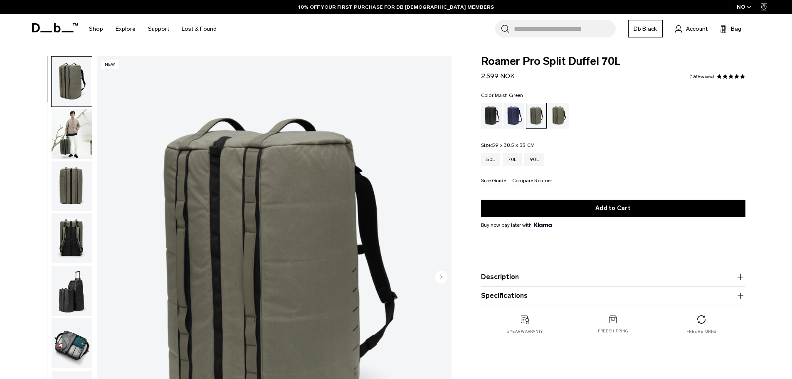
click at [559, 115] on div "Mash Green" at bounding box center [558, 116] width 21 height 26
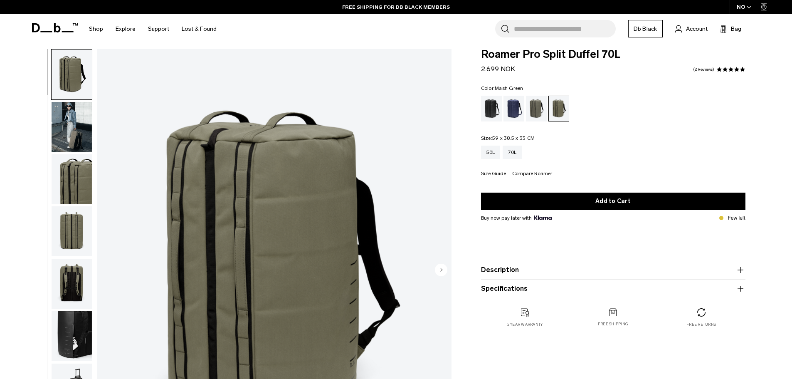
scroll to position [5, 0]
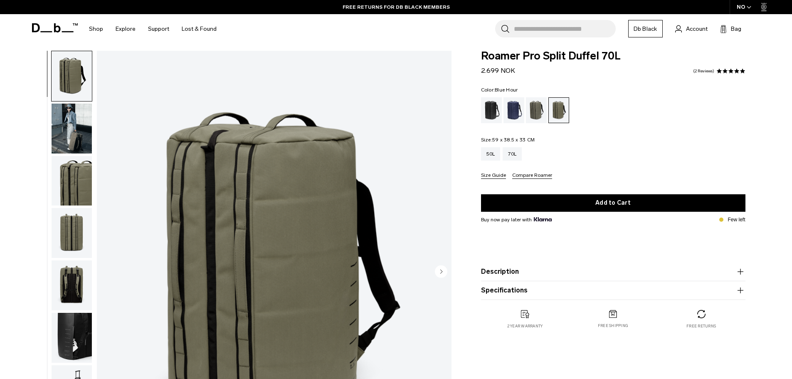
click at [512, 104] on div "Blue Hour" at bounding box center [514, 110] width 21 height 26
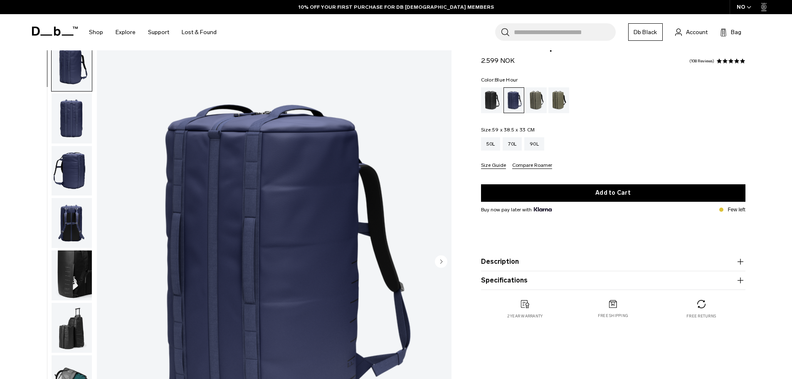
scroll to position [15, 0]
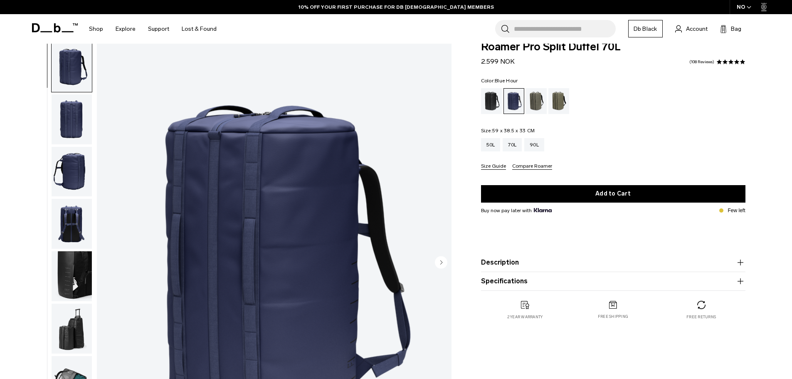
click at [70, 129] on img "button" at bounding box center [72, 119] width 40 height 50
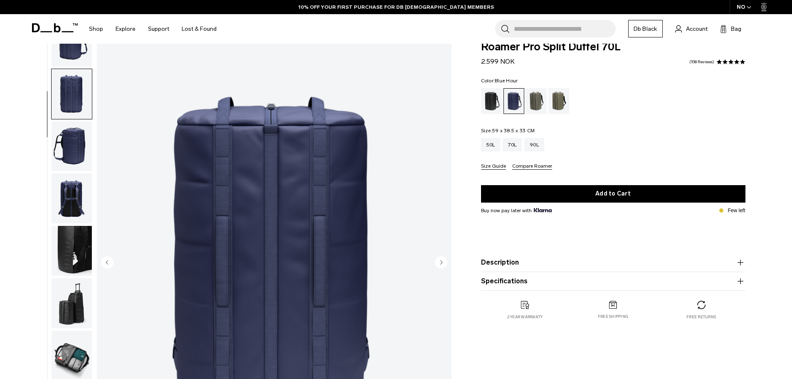
scroll to position [26, 0]
click at [71, 141] on img "button" at bounding box center [72, 146] width 40 height 50
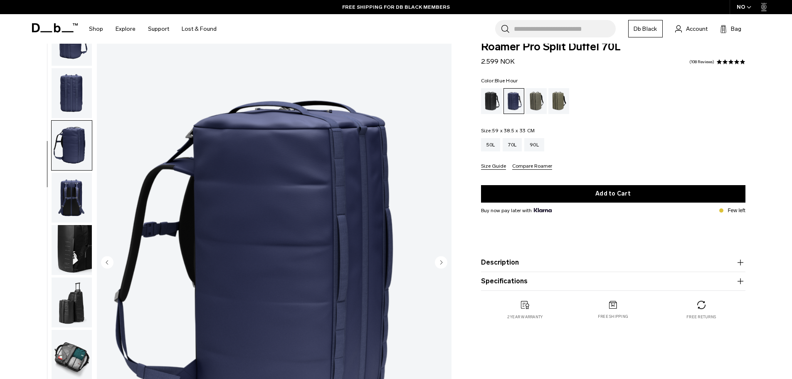
click at [79, 188] on img "button" at bounding box center [72, 198] width 40 height 50
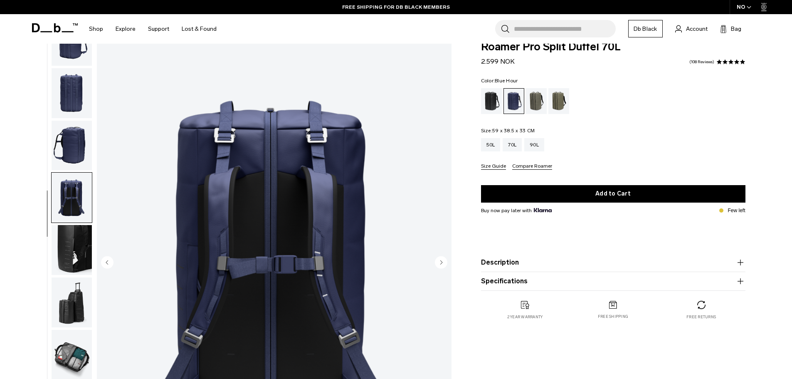
click at [84, 241] on img "button" at bounding box center [72, 250] width 40 height 50
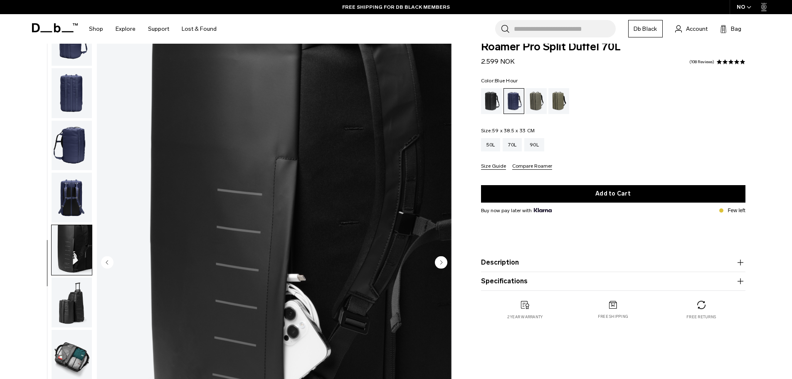
click at [82, 300] on img "button" at bounding box center [72, 302] width 40 height 50
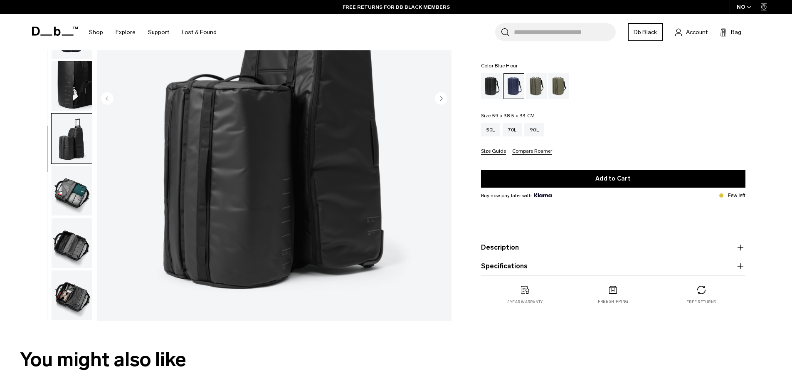
scroll to position [179, 0]
click at [82, 199] on img "button" at bounding box center [72, 191] width 40 height 50
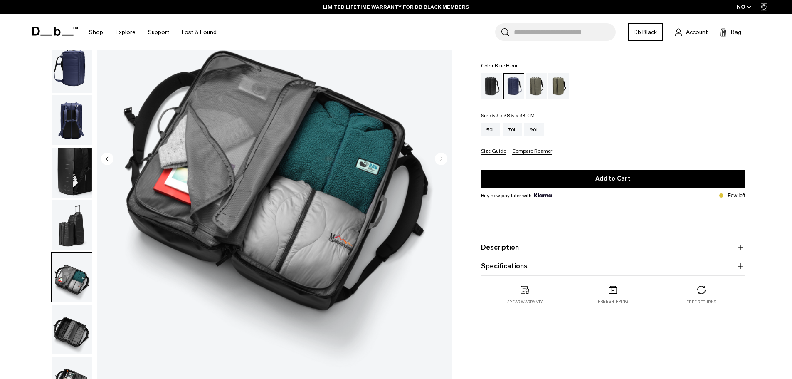
scroll to position [116, 0]
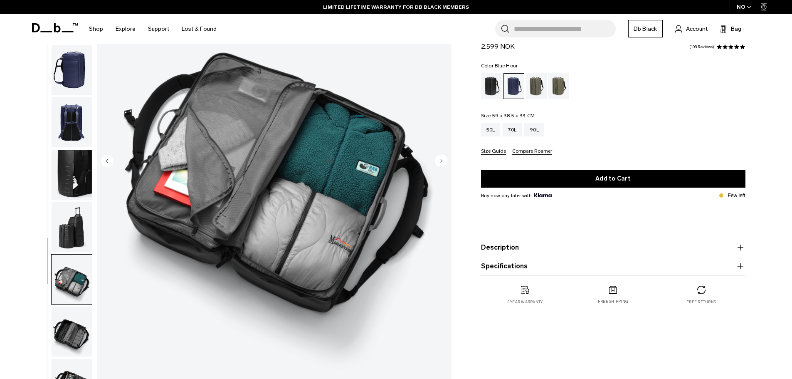
click at [80, 319] on img "button" at bounding box center [72, 331] width 40 height 50
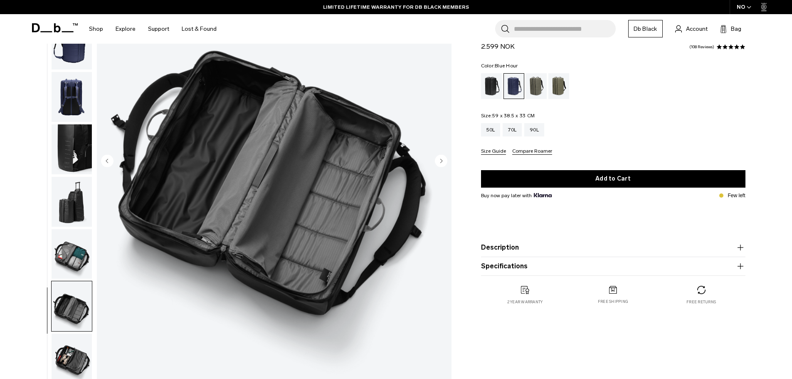
scroll to position [26, 0]
click at [77, 362] on img "button" at bounding box center [72, 358] width 40 height 50
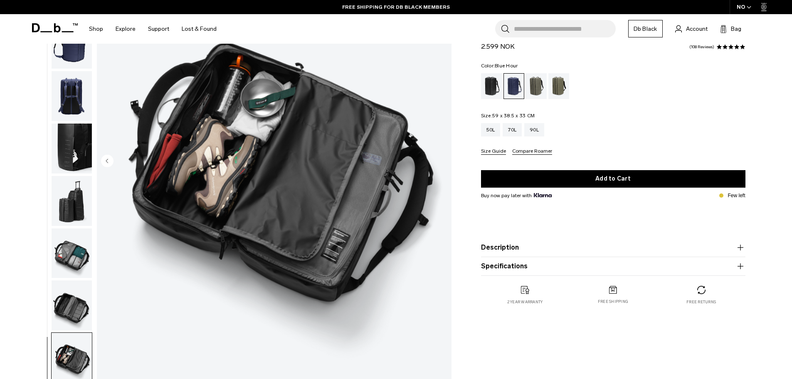
click at [72, 264] on img "button" at bounding box center [72, 253] width 40 height 50
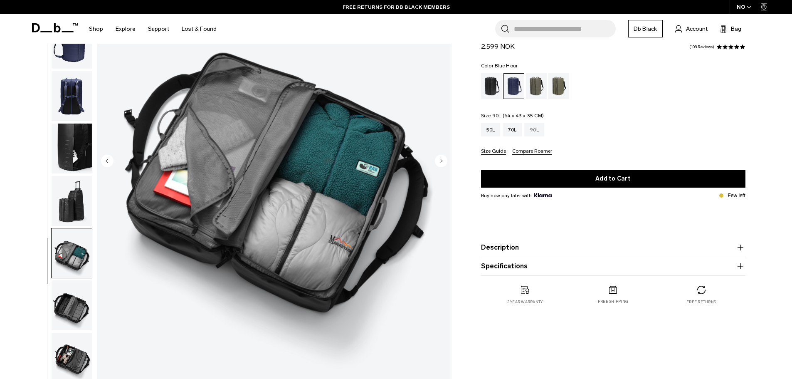
click at [536, 129] on div "90L" at bounding box center [534, 129] width 20 height 13
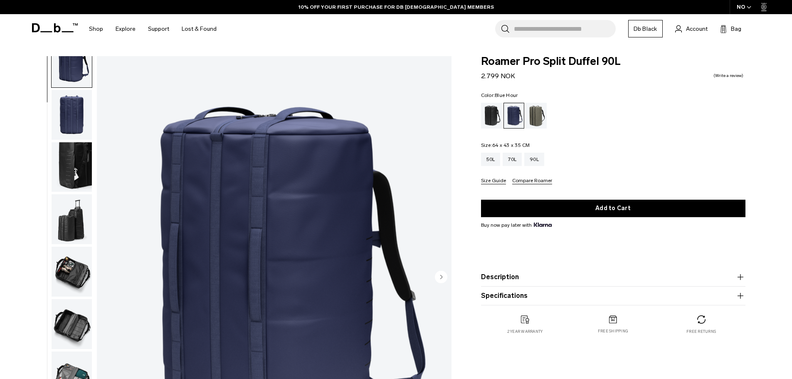
click at [82, 211] on img "button" at bounding box center [72, 219] width 40 height 50
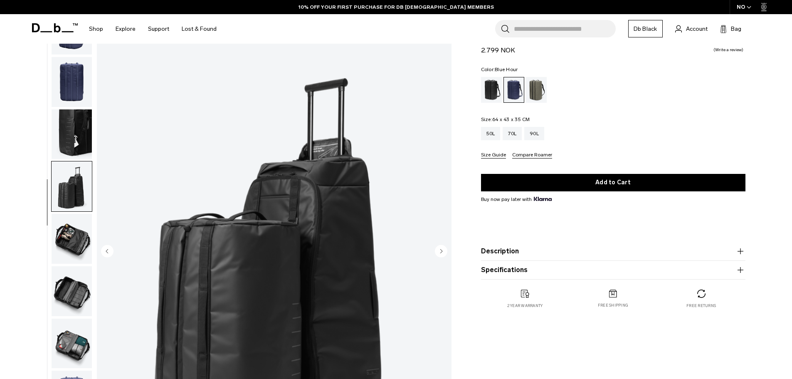
scroll to position [27, 0]
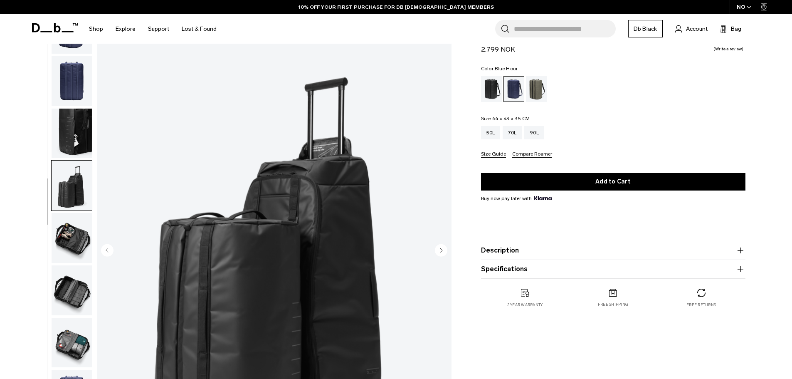
click at [79, 236] on img "button" at bounding box center [72, 238] width 40 height 50
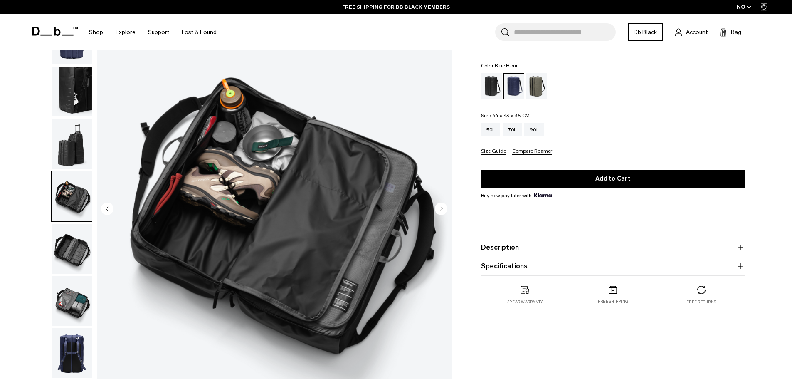
scroll to position [69, 0]
click at [77, 293] on img "button" at bounding box center [72, 301] width 40 height 50
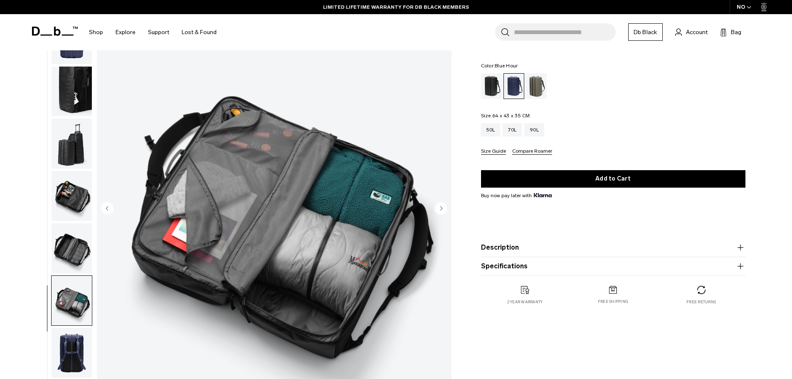
click at [67, 192] on img "button" at bounding box center [72, 196] width 40 height 50
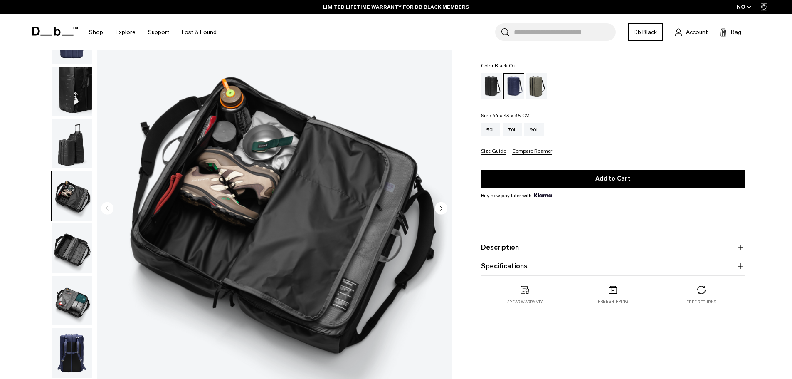
click at [496, 85] on div "Black Out" at bounding box center [491, 86] width 21 height 26
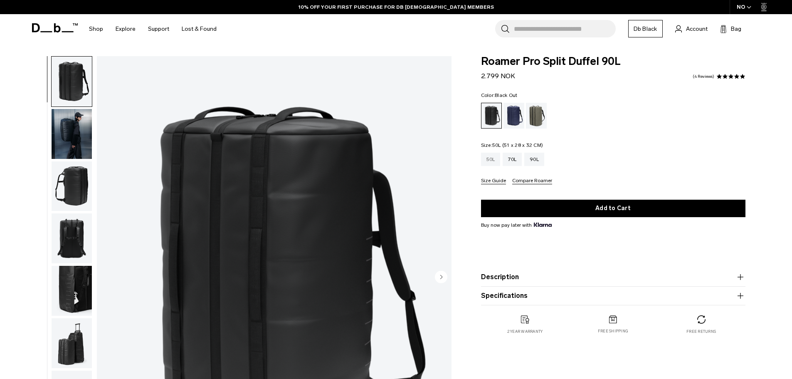
click at [489, 162] on div "50L" at bounding box center [491, 159] width 20 height 13
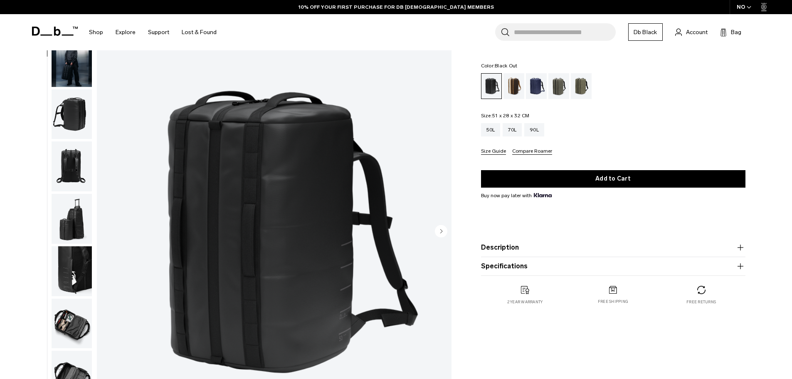
click at [73, 327] on img "button" at bounding box center [72, 324] width 40 height 50
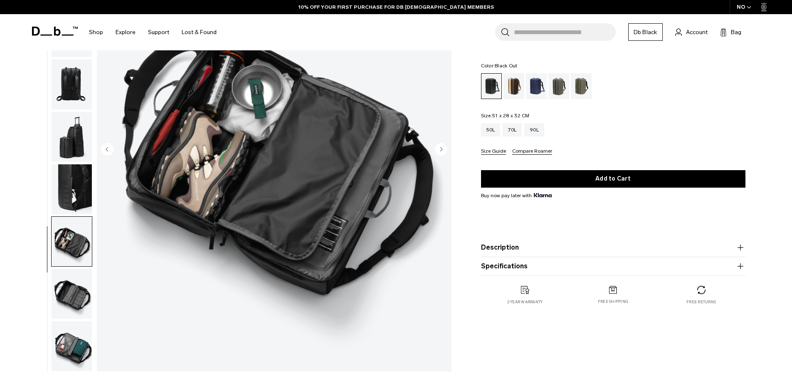
scroll to position [124, 0]
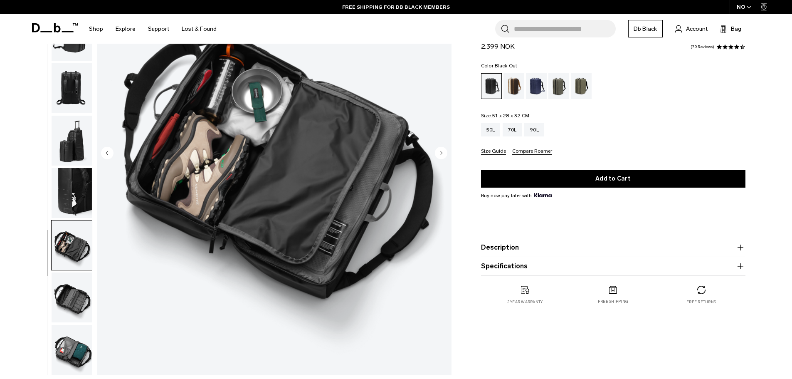
click at [76, 354] on img "button" at bounding box center [72, 350] width 40 height 50
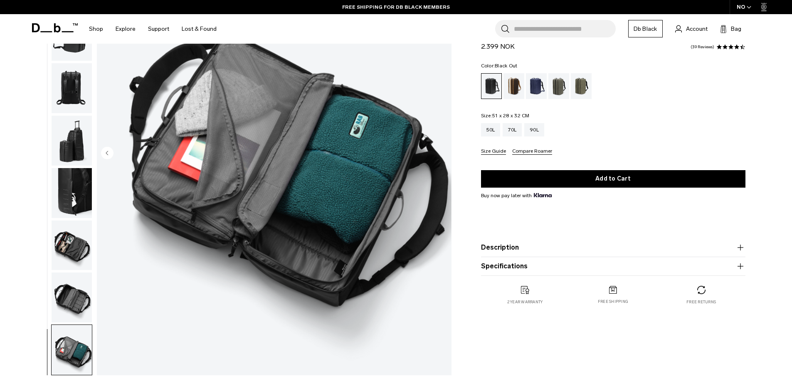
click at [86, 304] on img "button" at bounding box center [72, 297] width 40 height 50
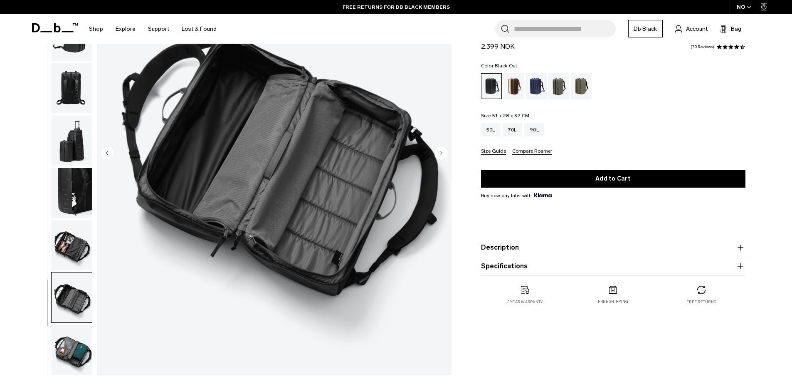
click at [83, 242] on img "button" at bounding box center [72, 245] width 40 height 50
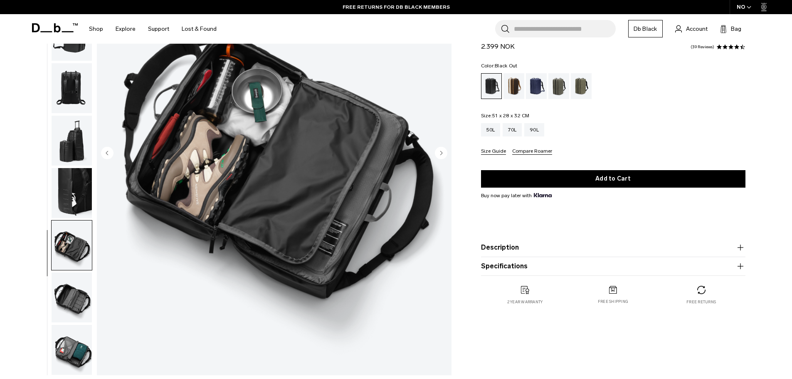
scroll to position [0, 0]
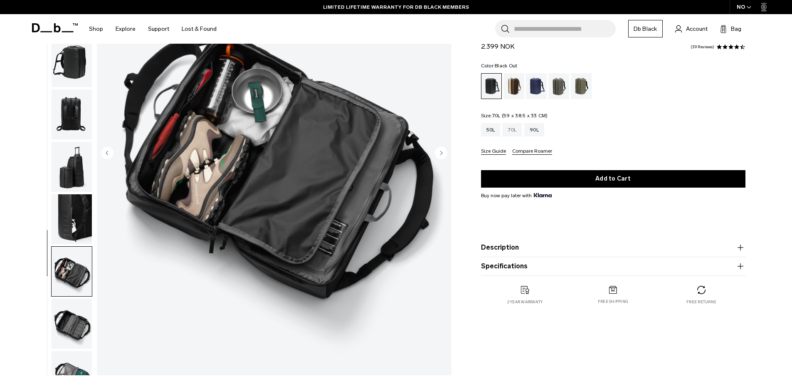
click at [511, 136] on div "70L" at bounding box center [512, 129] width 19 height 13
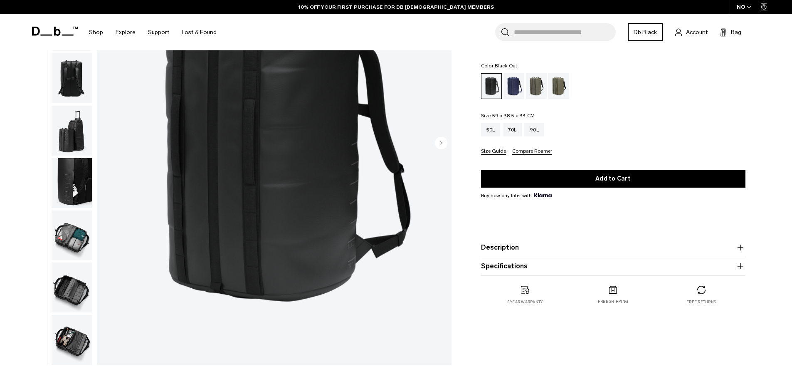
scroll to position [129, 0]
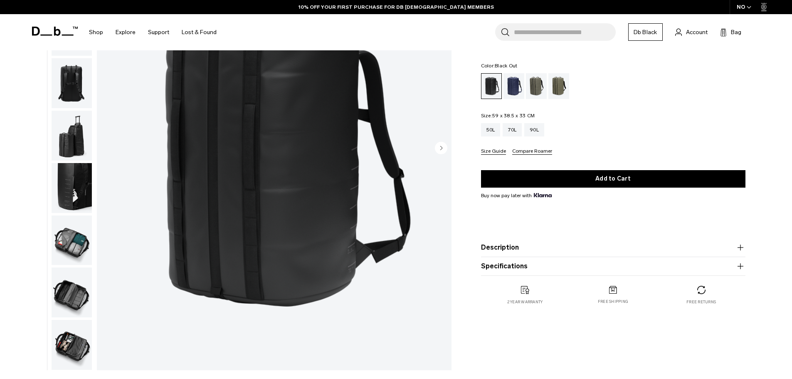
click at [72, 342] on img "button" at bounding box center [72, 345] width 40 height 50
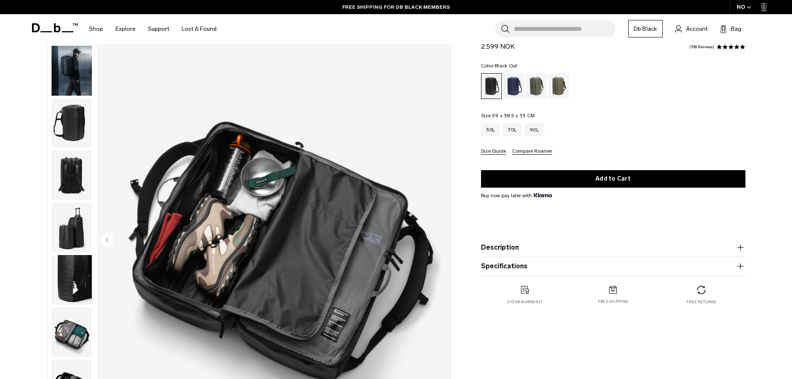
scroll to position [33, 0]
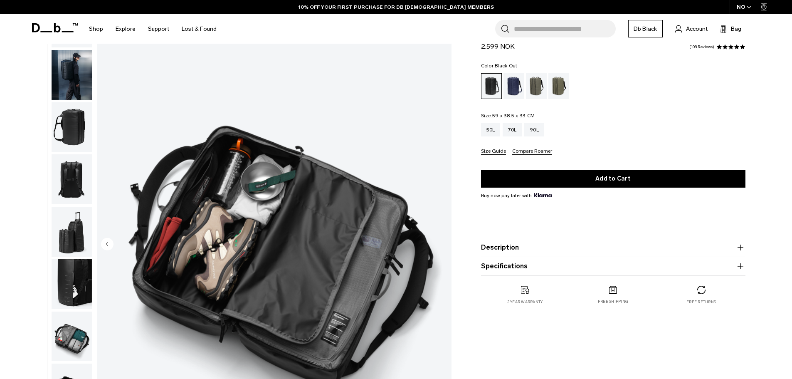
click at [505, 366] on div "Roamer Pro Split Duffel 70L 2.599 NOK 4.8 star rating 108 Reviews Color: Black …" at bounding box center [613, 246] width 314 height 447
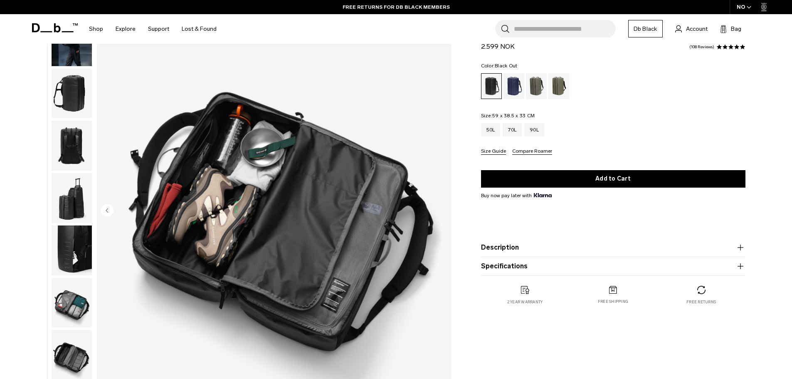
scroll to position [0, 0]
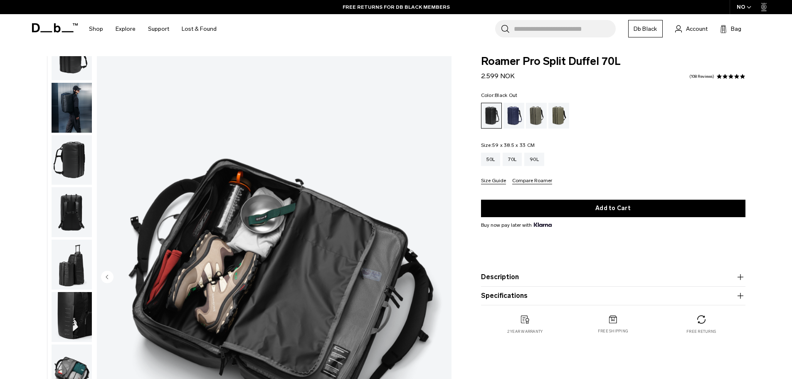
click at [561, 356] on div "Roamer Pro Split Duffel 70L 2.599 NOK 4.8 star rating 108 Reviews Color: Black …" at bounding box center [613, 279] width 314 height 447
click at [511, 350] on div "Roamer Pro Split Duffel 70L 2.599 NOK 4.8 star rating 108 Reviews Color: Black …" at bounding box center [613, 203] width 314 height 295
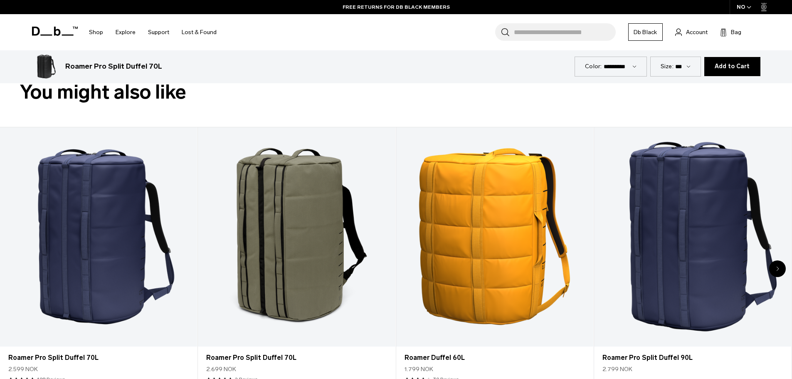
scroll to position [509, 0]
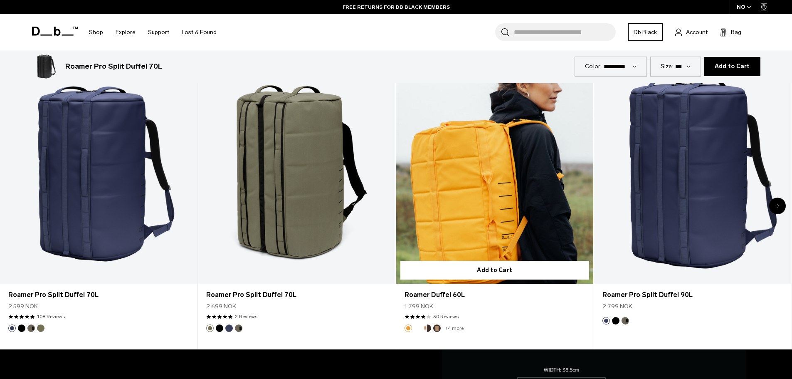
click at [474, 170] on link "Roamer Duffel 60L" at bounding box center [494, 173] width 197 height 219
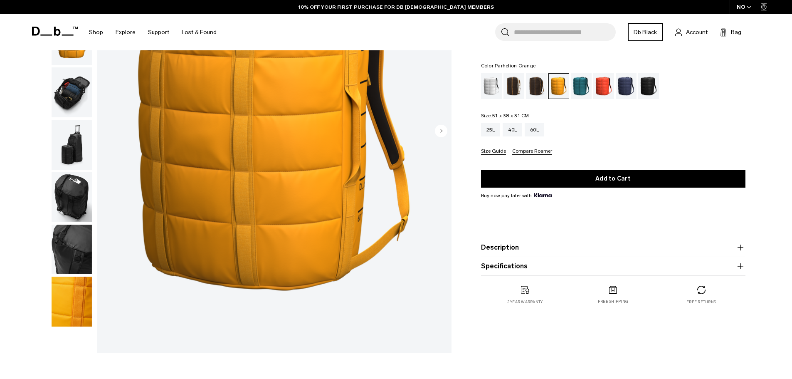
scroll to position [147, 0]
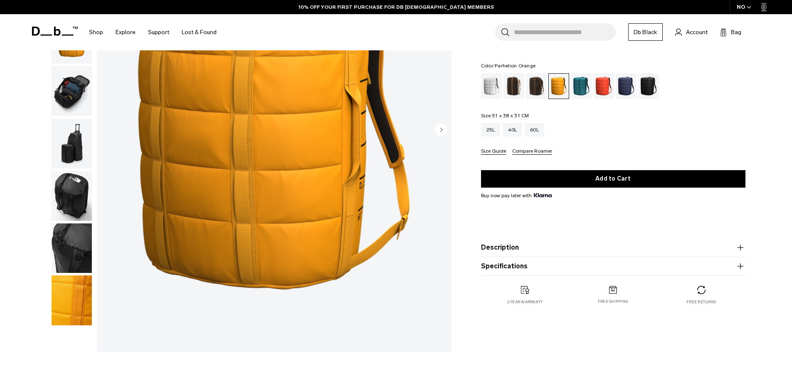
click at [67, 293] on img "button" at bounding box center [72, 300] width 40 height 50
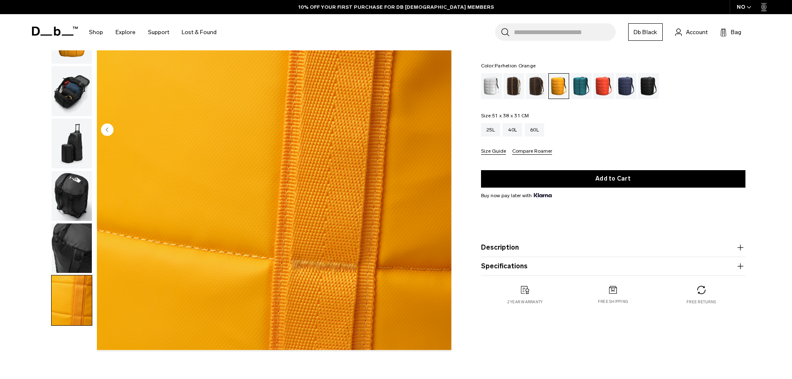
click at [78, 243] on img "button" at bounding box center [72, 248] width 40 height 50
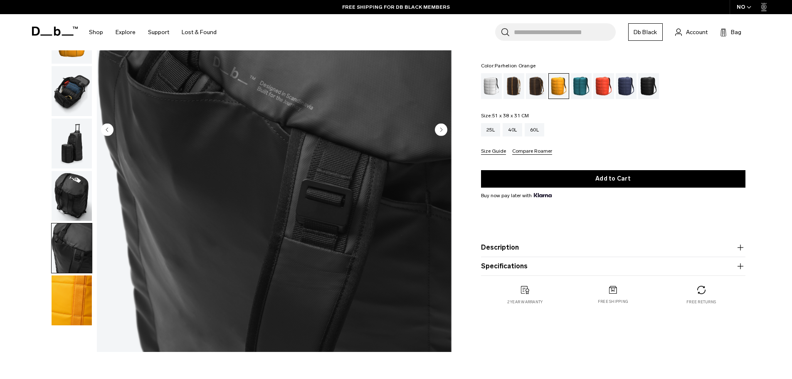
click at [77, 201] on img "button" at bounding box center [72, 196] width 40 height 50
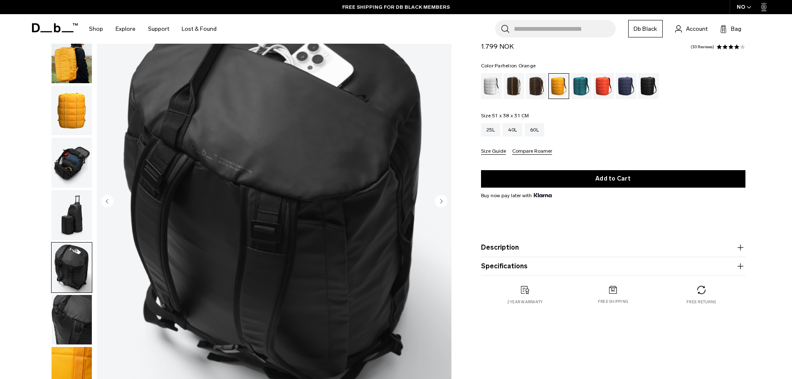
scroll to position [75, 0]
click at [77, 201] on img "button" at bounding box center [72, 215] width 40 height 50
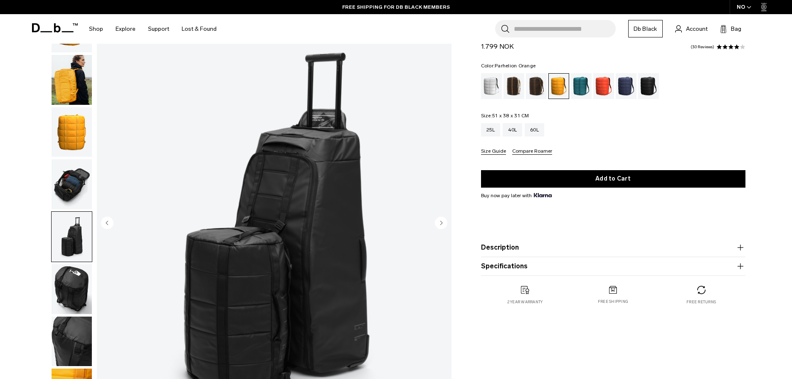
scroll to position [54, 0]
click at [76, 184] on img "button" at bounding box center [72, 184] width 40 height 50
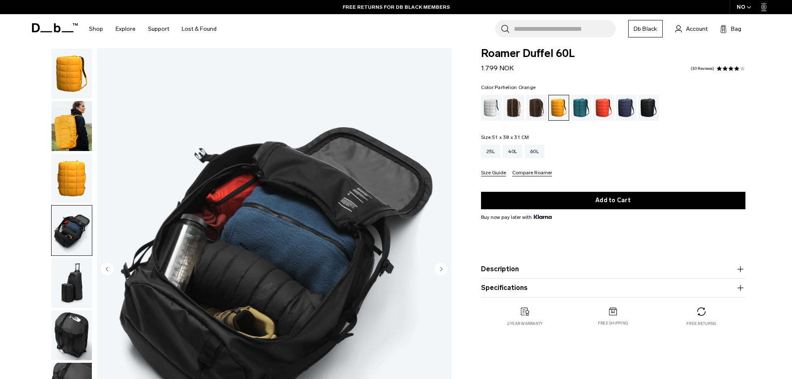
scroll to position [7, 0]
click at [76, 184] on img "button" at bounding box center [72, 179] width 40 height 50
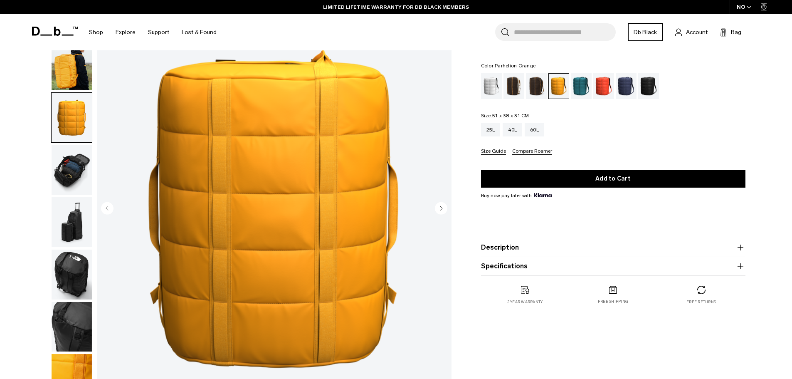
scroll to position [0, 0]
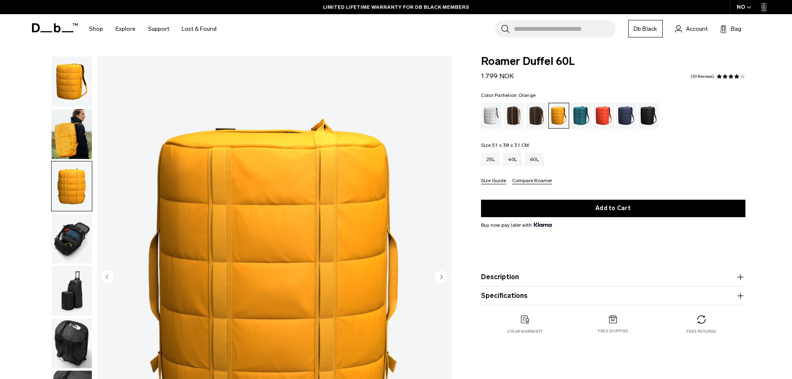
click at [59, 126] on img "button" at bounding box center [72, 134] width 40 height 50
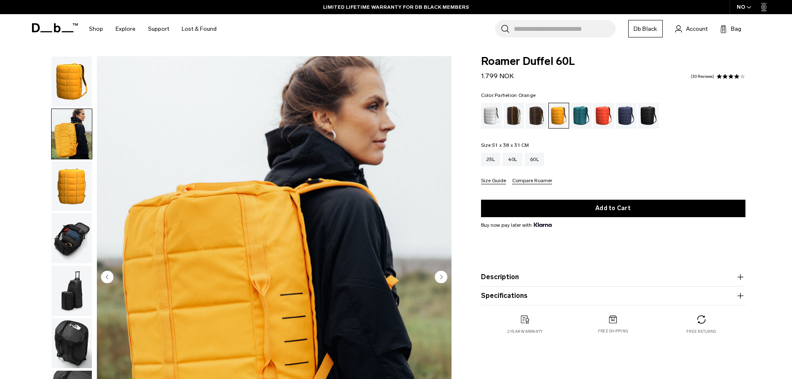
click at [72, 96] on img "button" at bounding box center [72, 82] width 40 height 50
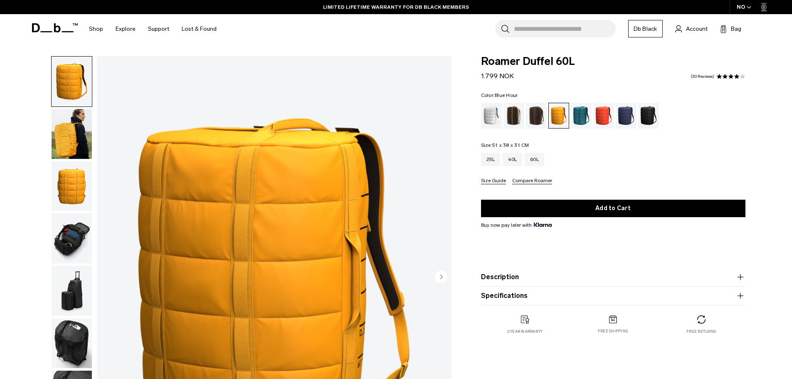
click at [623, 118] on div "Blue Hour" at bounding box center [626, 116] width 21 height 26
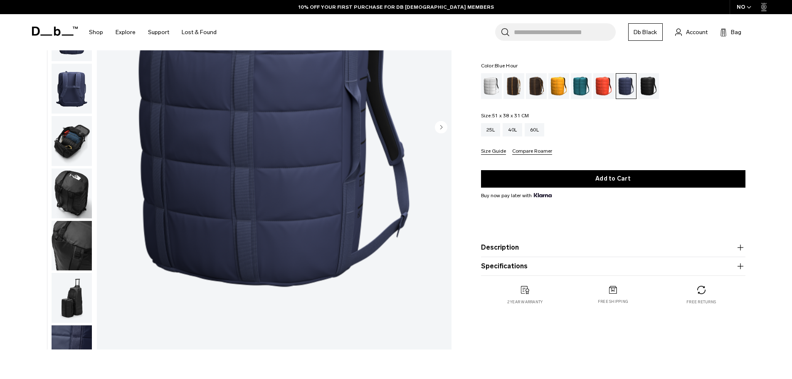
scroll to position [135, 0]
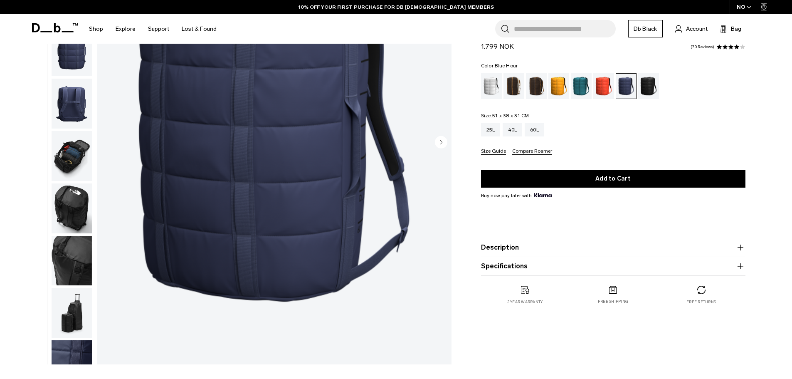
click at [67, 151] on img "button" at bounding box center [72, 156] width 40 height 50
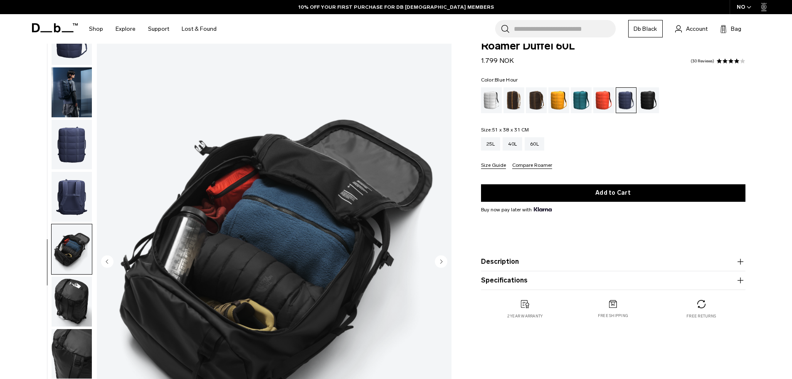
scroll to position [0, 0]
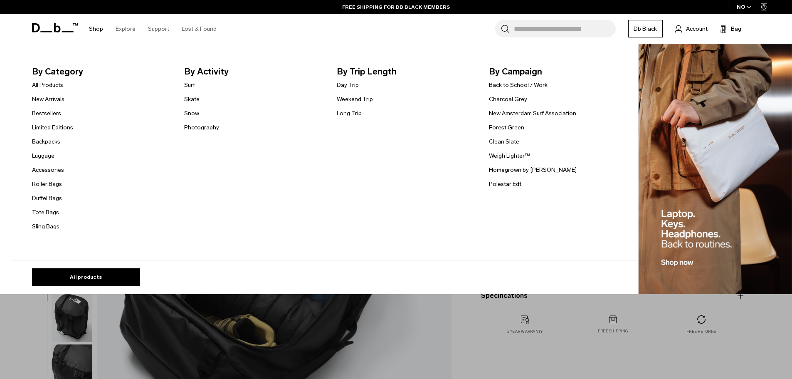
click at [99, 31] on link "Shop" at bounding box center [96, 29] width 14 height 30
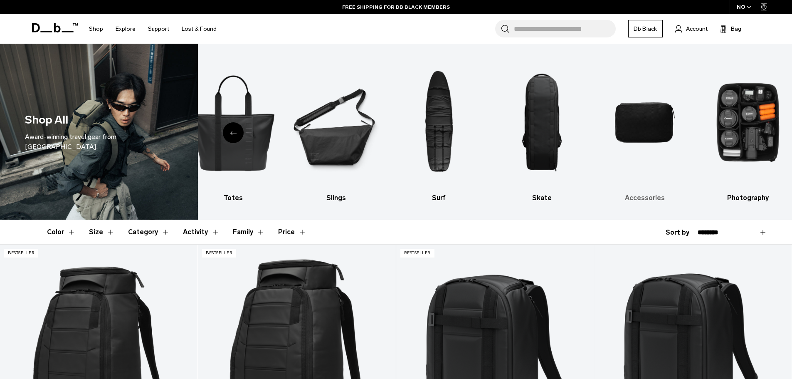
click at [642, 107] on img "9 / 10" at bounding box center [645, 122] width 89 height 133
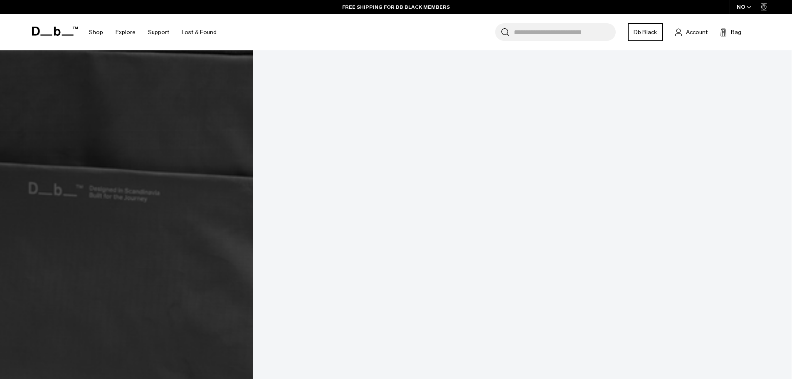
scroll to position [1374, 0]
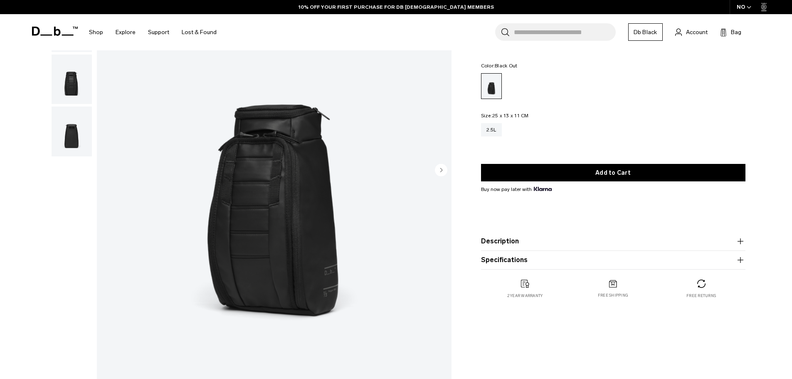
scroll to position [107, 0]
click at [338, 196] on img "1 / 4" at bounding box center [274, 170] width 355 height 443
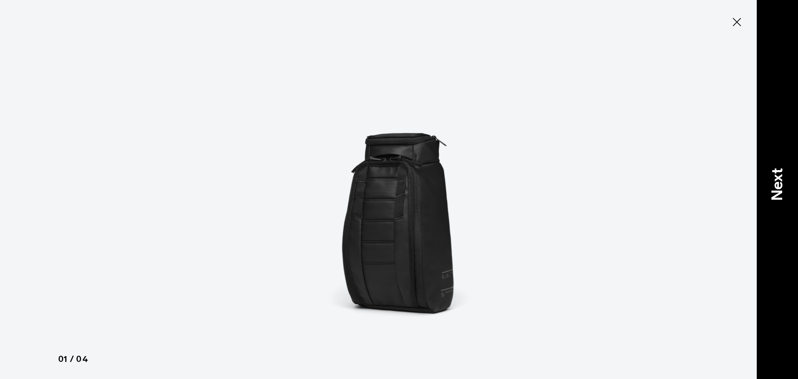
click at [787, 170] on p "Next" at bounding box center [777, 184] width 22 height 33
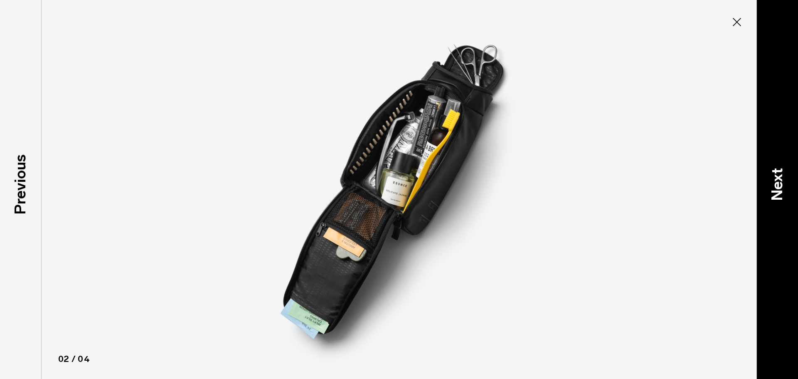
click at [787, 170] on p "Next" at bounding box center [777, 184] width 22 height 33
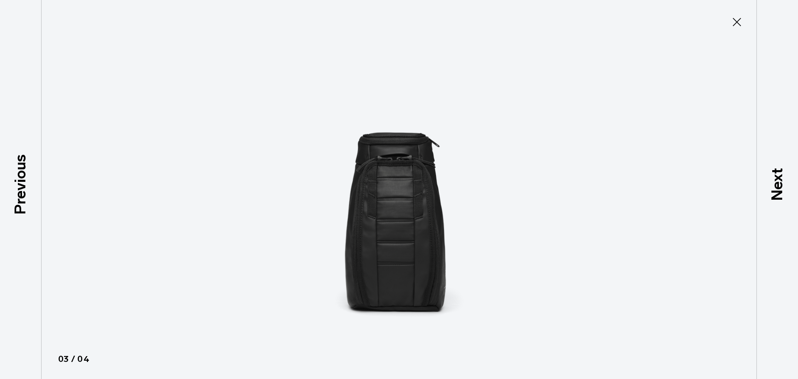
click at [737, 22] on icon at bounding box center [737, 22] width 8 height 8
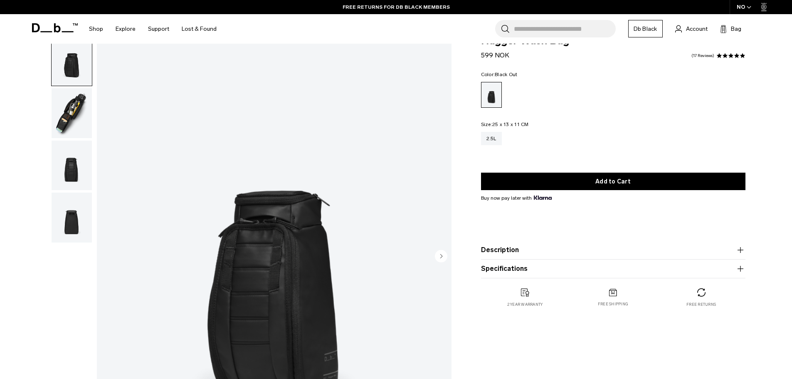
scroll to position [20, 0]
click at [86, 102] on img "button" at bounding box center [72, 114] width 40 height 50
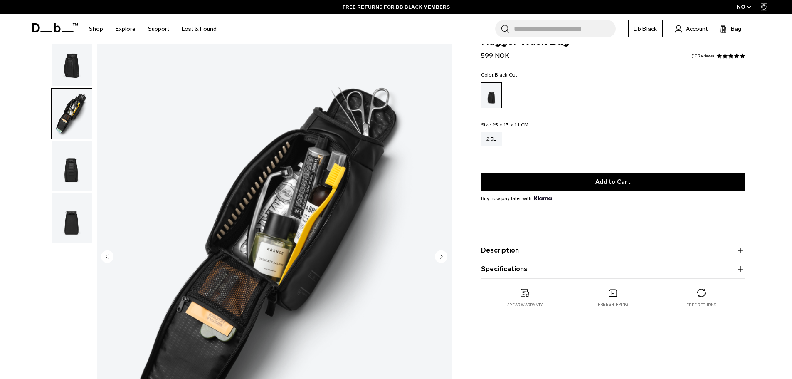
click at [84, 160] on img "button" at bounding box center [72, 166] width 40 height 50
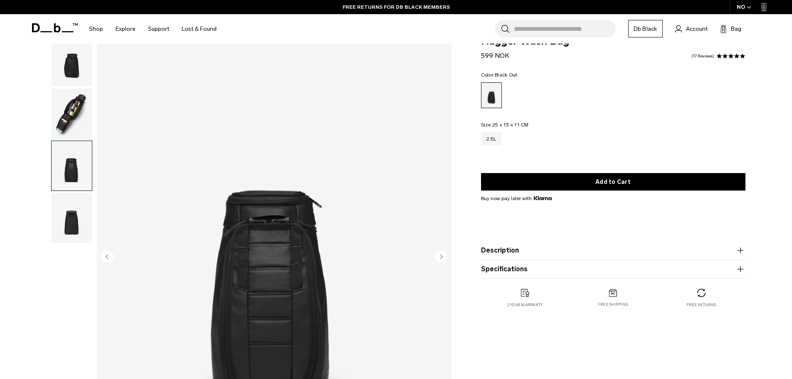
click at [79, 218] on img "button" at bounding box center [72, 218] width 40 height 50
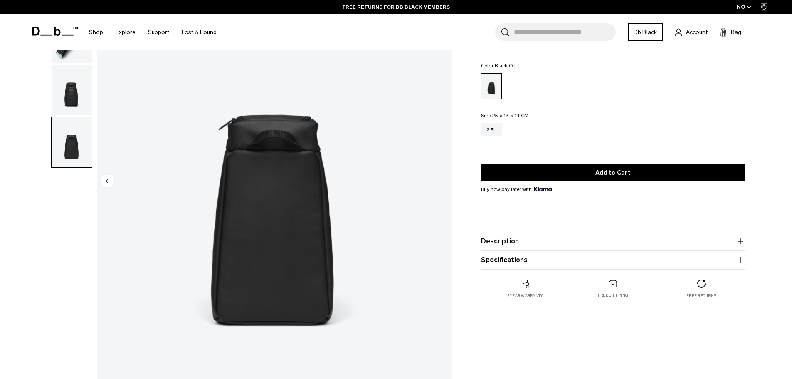
scroll to position [96, 0]
click at [78, 84] on img "button" at bounding box center [72, 90] width 40 height 50
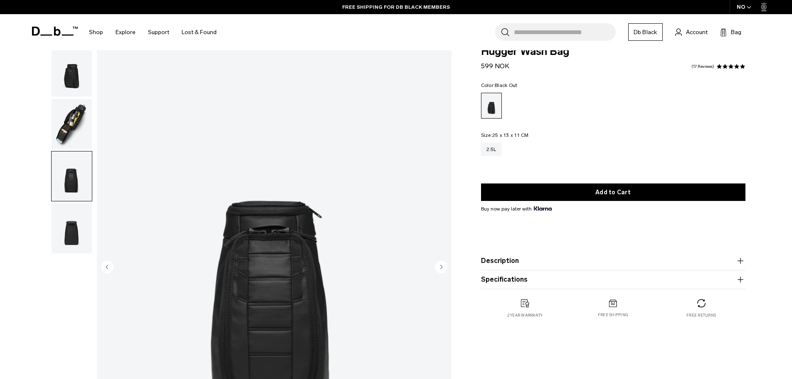
scroll to position [10, 0]
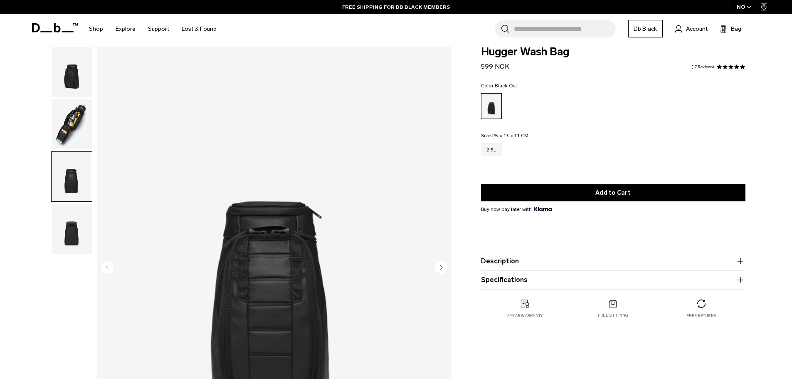
click at [72, 122] on img "button" at bounding box center [72, 124] width 40 height 50
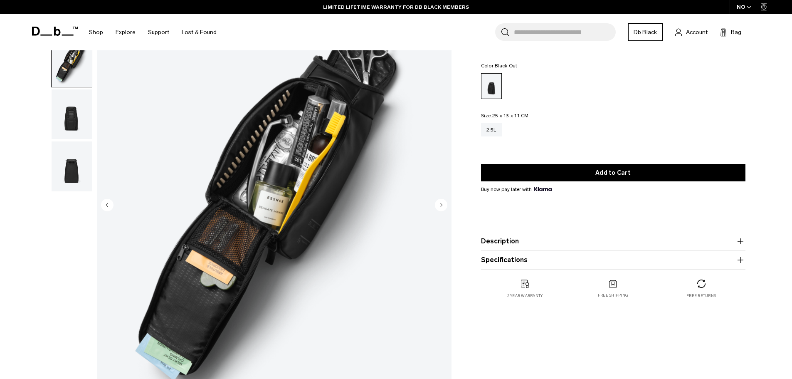
scroll to position [0, 0]
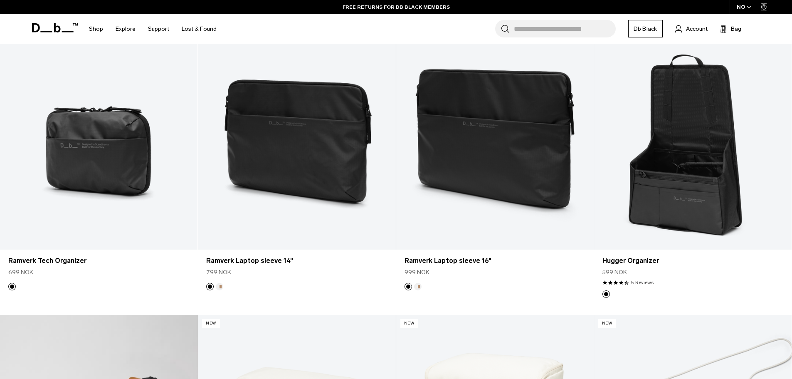
scroll to position [213, 0]
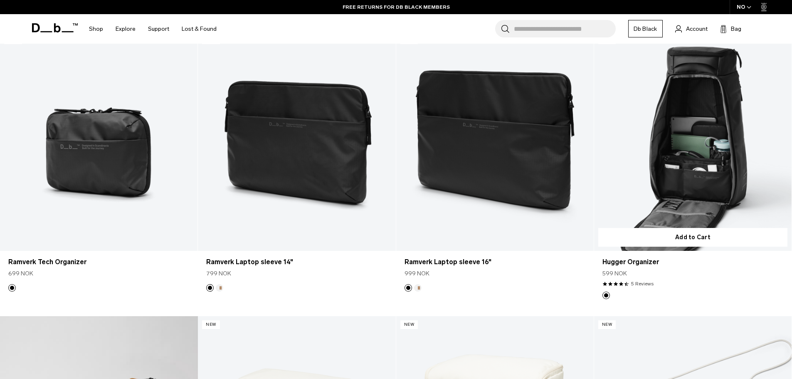
click at [664, 179] on link "Hugger Organizer" at bounding box center [693, 141] width 198 height 220
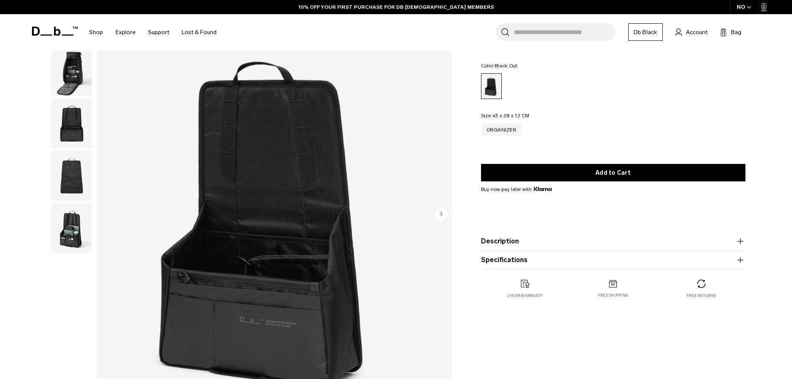
scroll to position [56, 0]
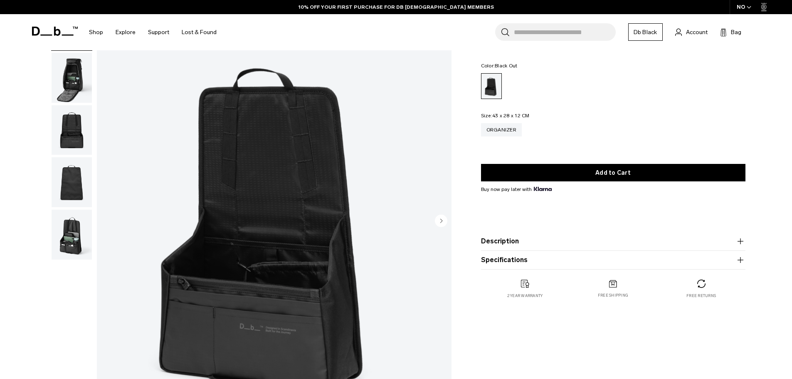
click at [71, 80] on img "button" at bounding box center [72, 78] width 40 height 50
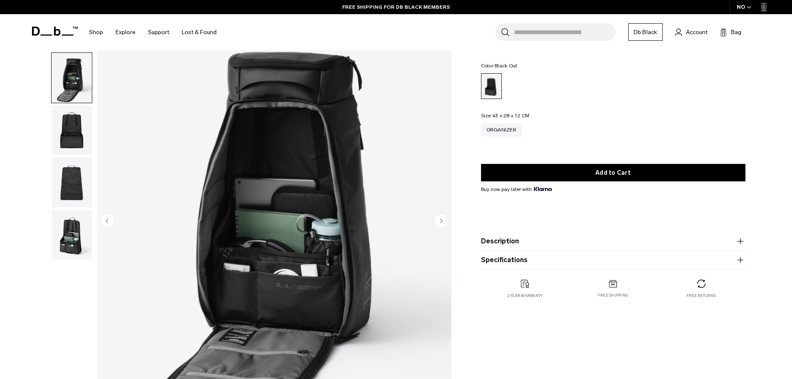
click at [70, 126] on img "button" at bounding box center [72, 130] width 40 height 50
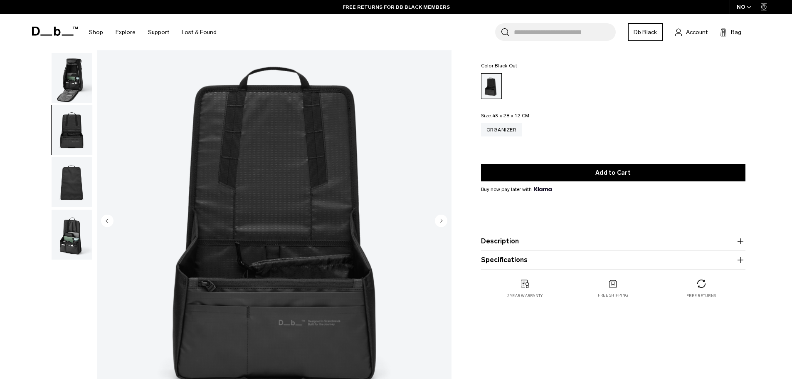
click at [72, 195] on img "button" at bounding box center [72, 182] width 40 height 50
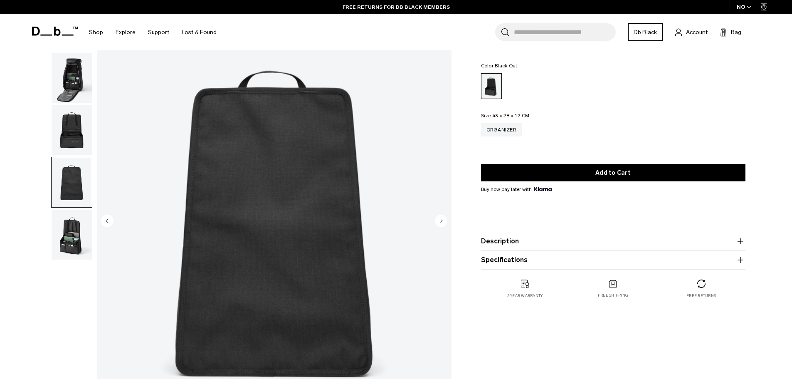
click at [77, 234] on img "button" at bounding box center [72, 235] width 40 height 50
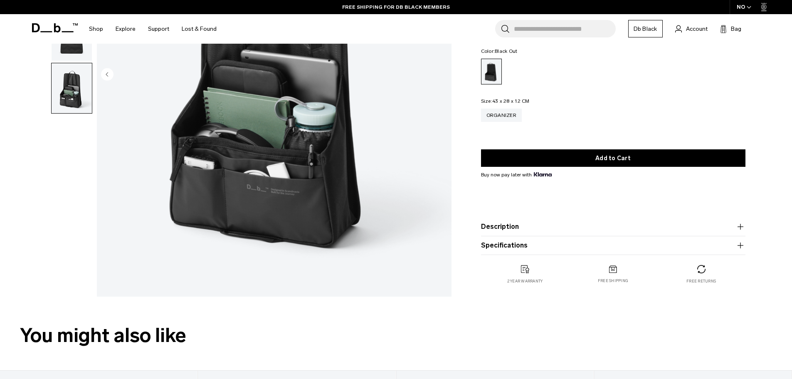
scroll to position [0, 0]
